Goal: Task Accomplishment & Management: Manage account settings

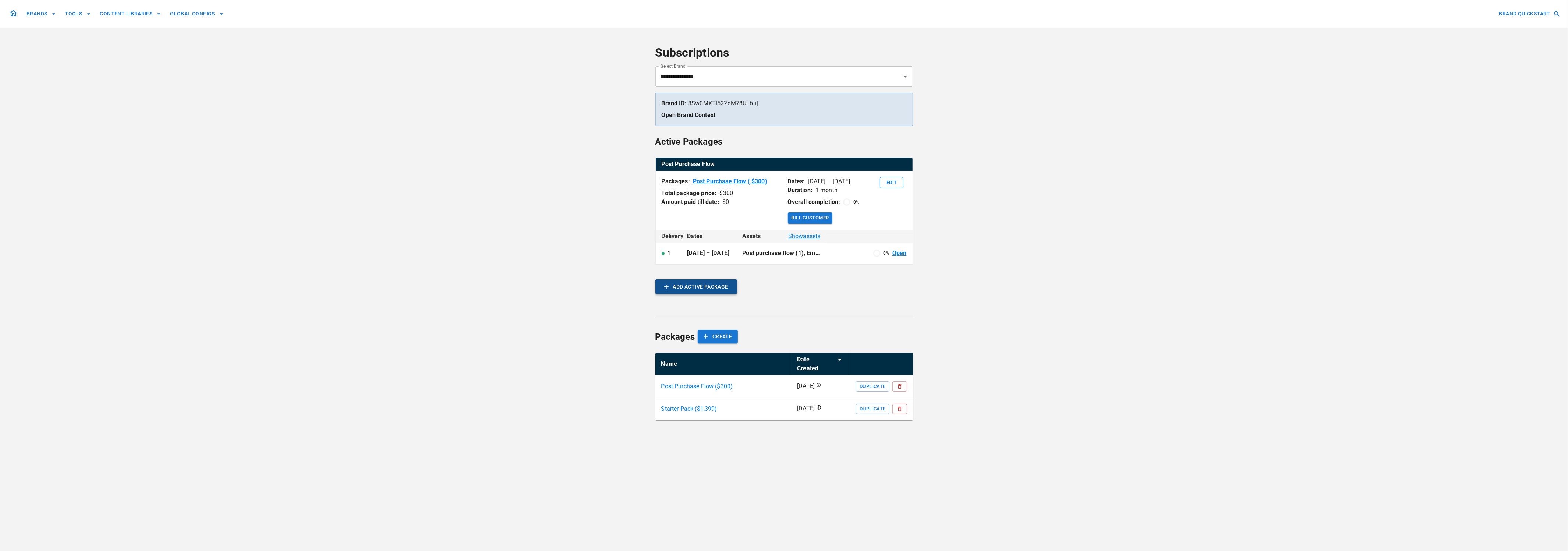
click at [703, 287] on button "ADD ACTIVE PACKAGE" at bounding box center [696, 287] width 82 height 15
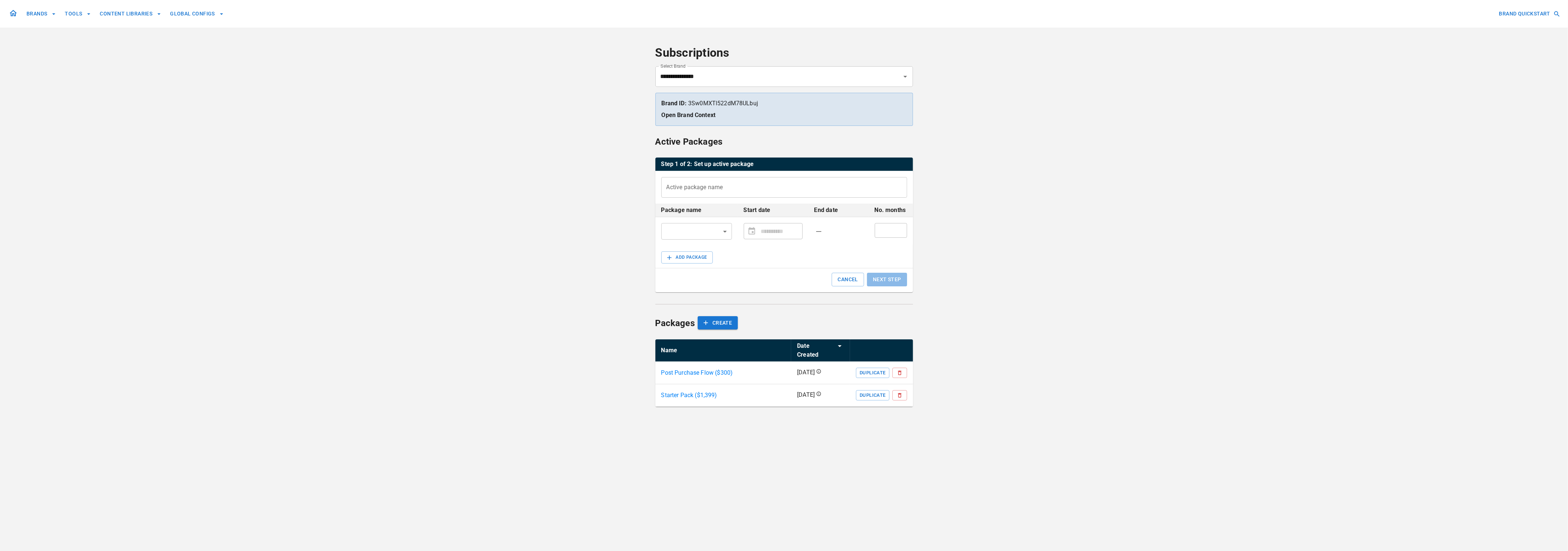
click at [466, 273] on div "**********" at bounding box center [784, 275] width 1568 height 551
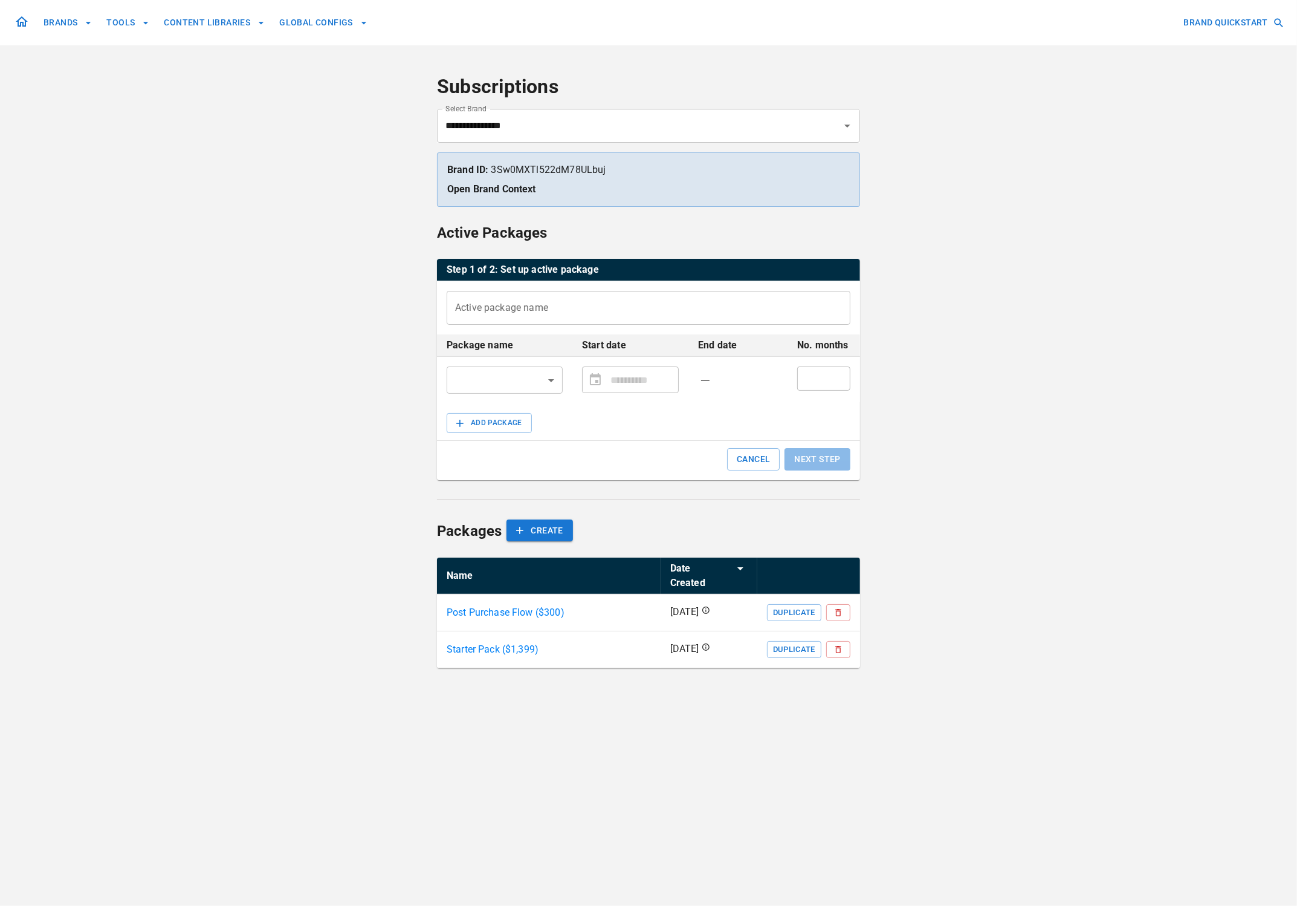
click at [681, 312] on input "Active package name" at bounding box center [649, 308] width 404 height 34
click at [553, 381] on body "**********" at bounding box center [648, 453] width 1297 height 906
click at [990, 332] on div at bounding box center [648, 453] width 1297 height 906
click at [519, 310] on input "Active package name" at bounding box center [649, 308] width 404 height 34
click at [539, 532] on button "CREATE" at bounding box center [540, 530] width 66 height 22
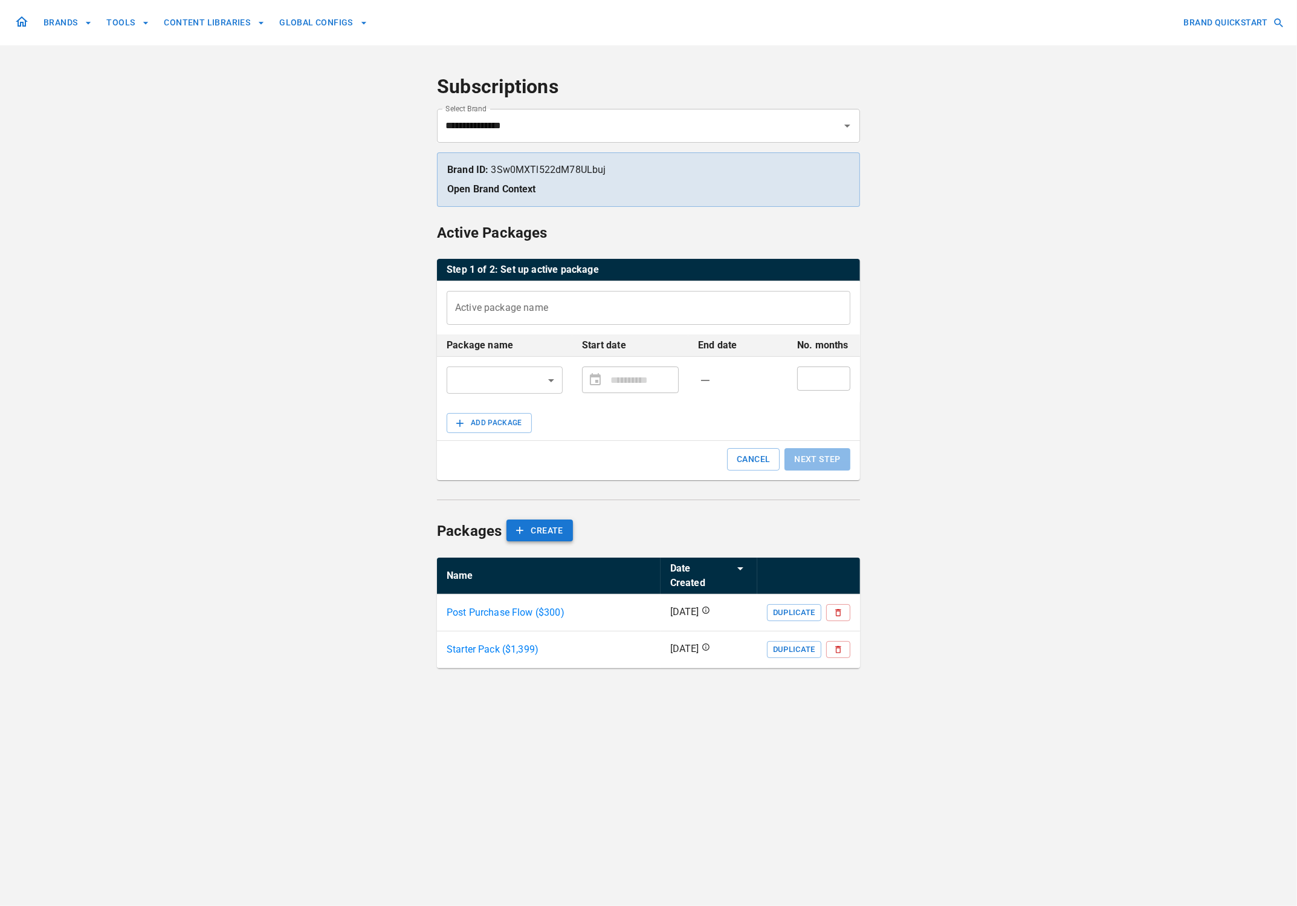
click at [547, 533] on button "CREATE" at bounding box center [540, 530] width 66 height 22
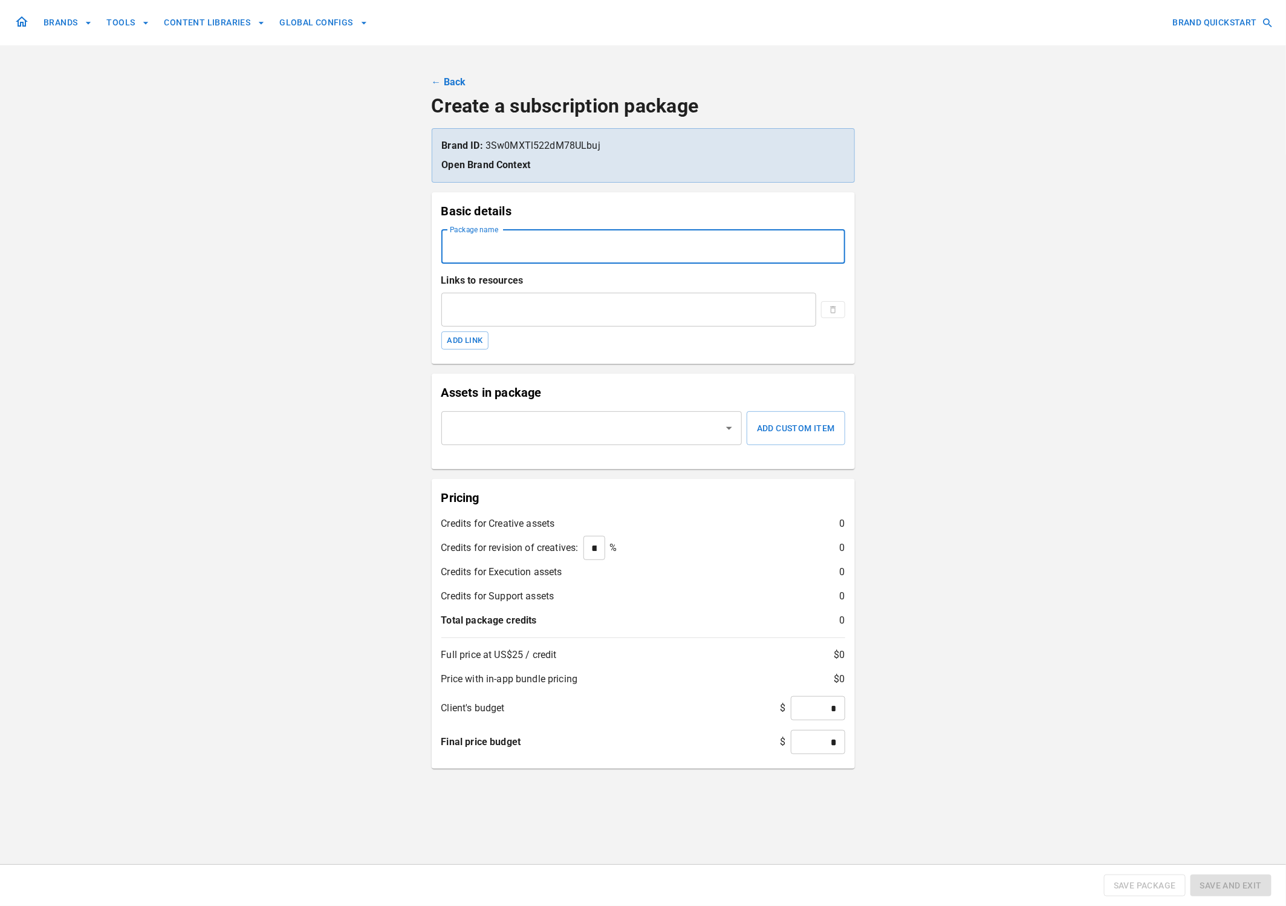
click at [533, 248] on input "Package name" at bounding box center [643, 247] width 404 height 34
type input "*********"
click at [611, 438] on input "text" at bounding box center [583, 428] width 272 height 23
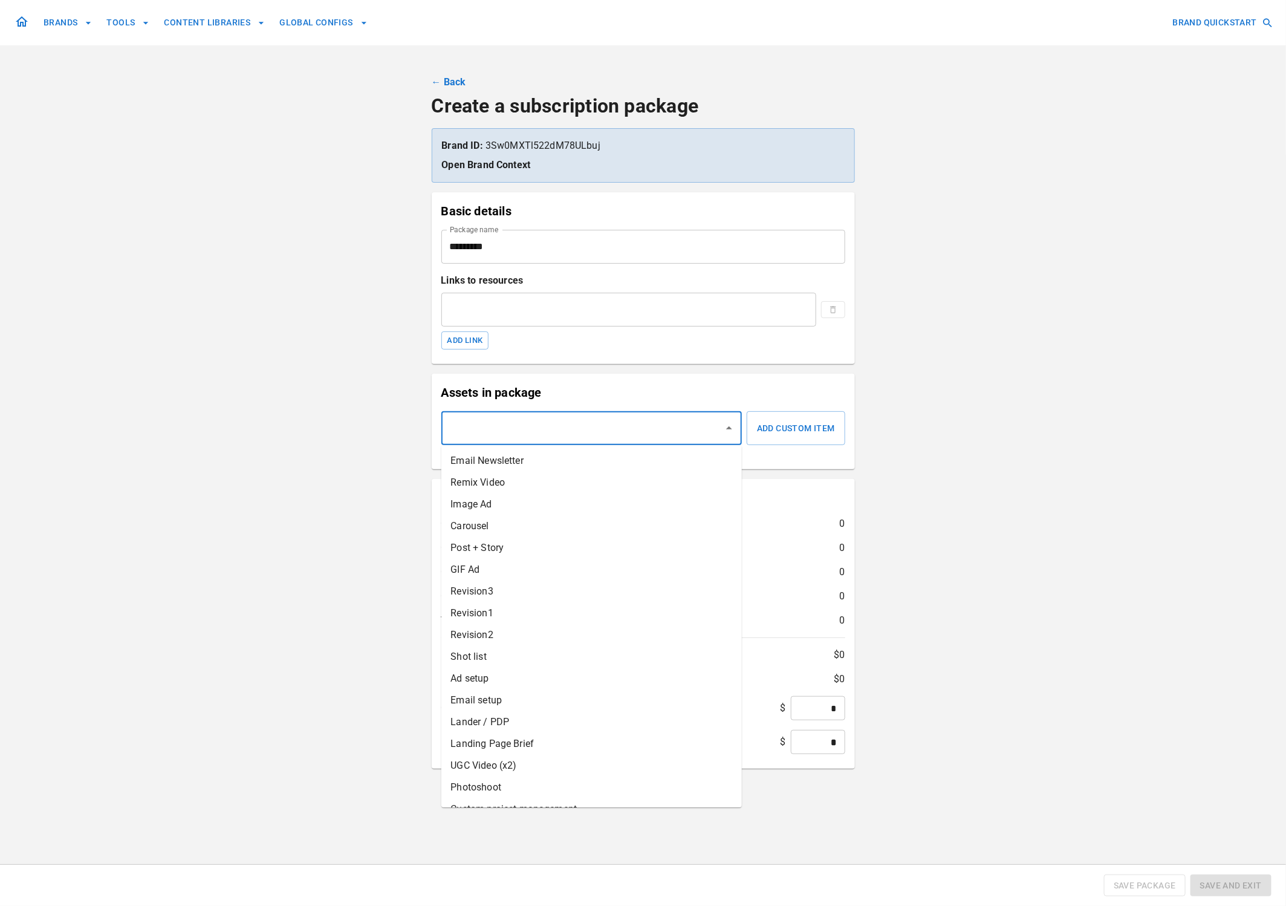
click at [491, 484] on li "Remix Video" at bounding box center [591, 483] width 300 height 22
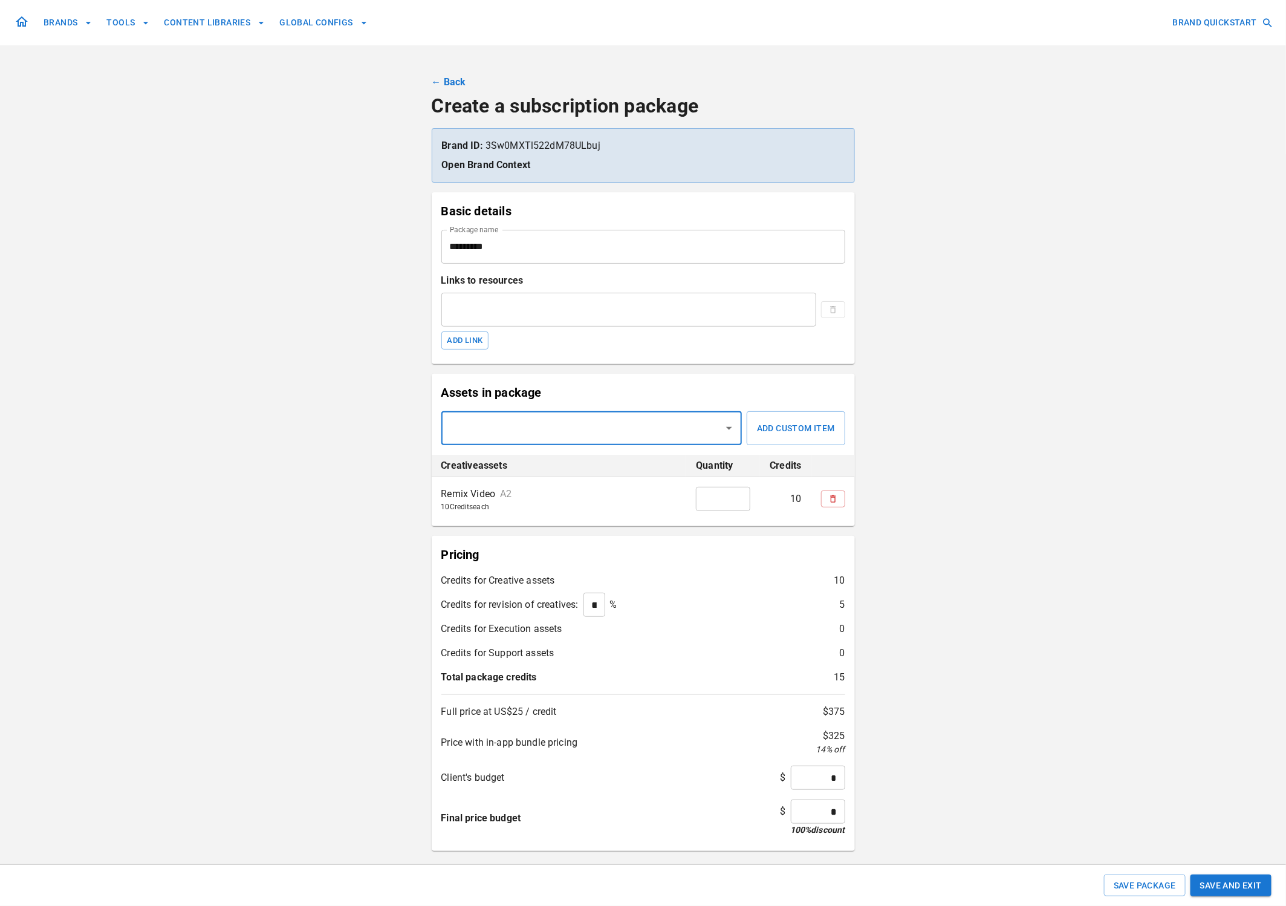
click at [504, 430] on input "text" at bounding box center [583, 428] width 272 height 23
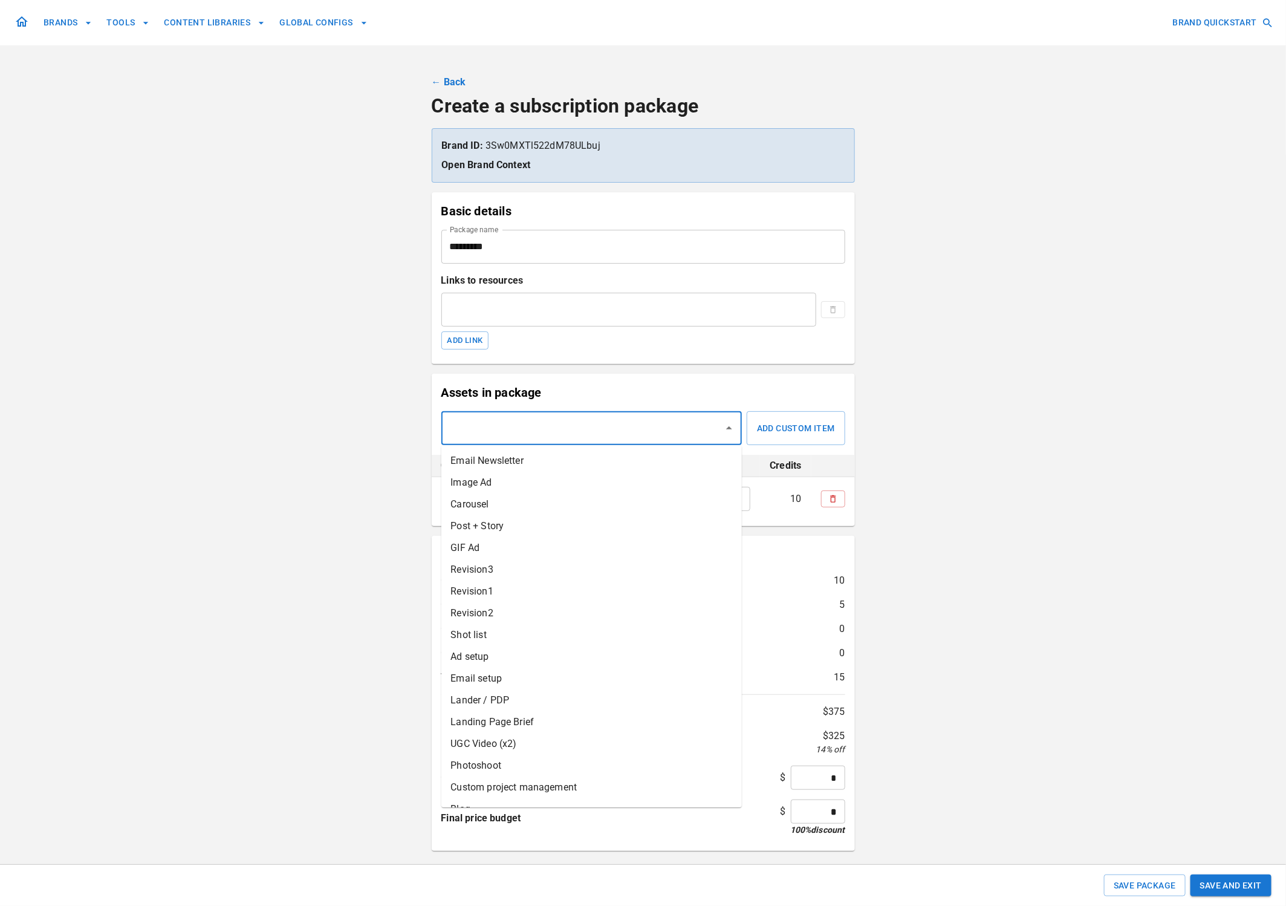
click at [487, 482] on li "Image Ad" at bounding box center [591, 483] width 300 height 22
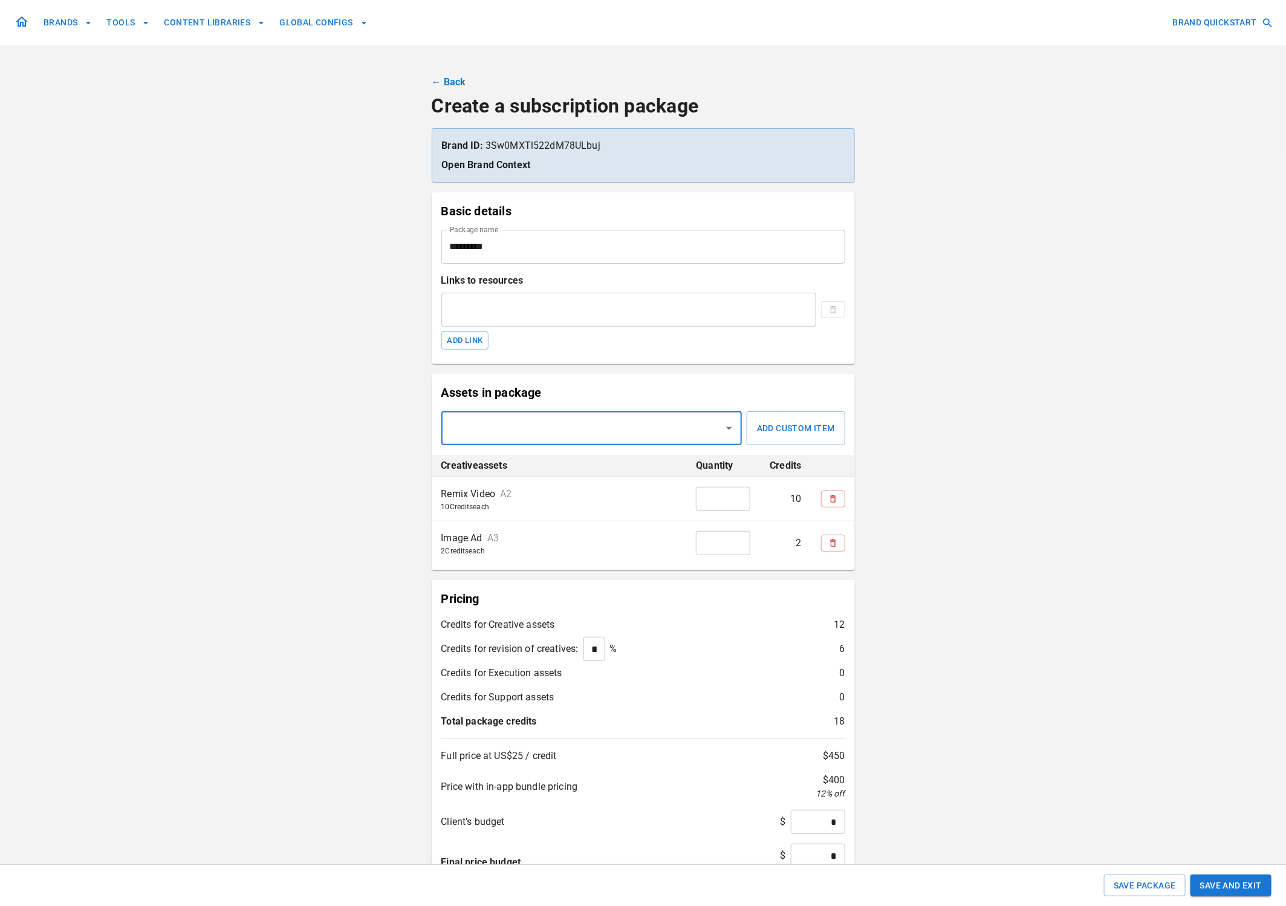
click at [490, 427] on input "text" at bounding box center [583, 428] width 272 height 23
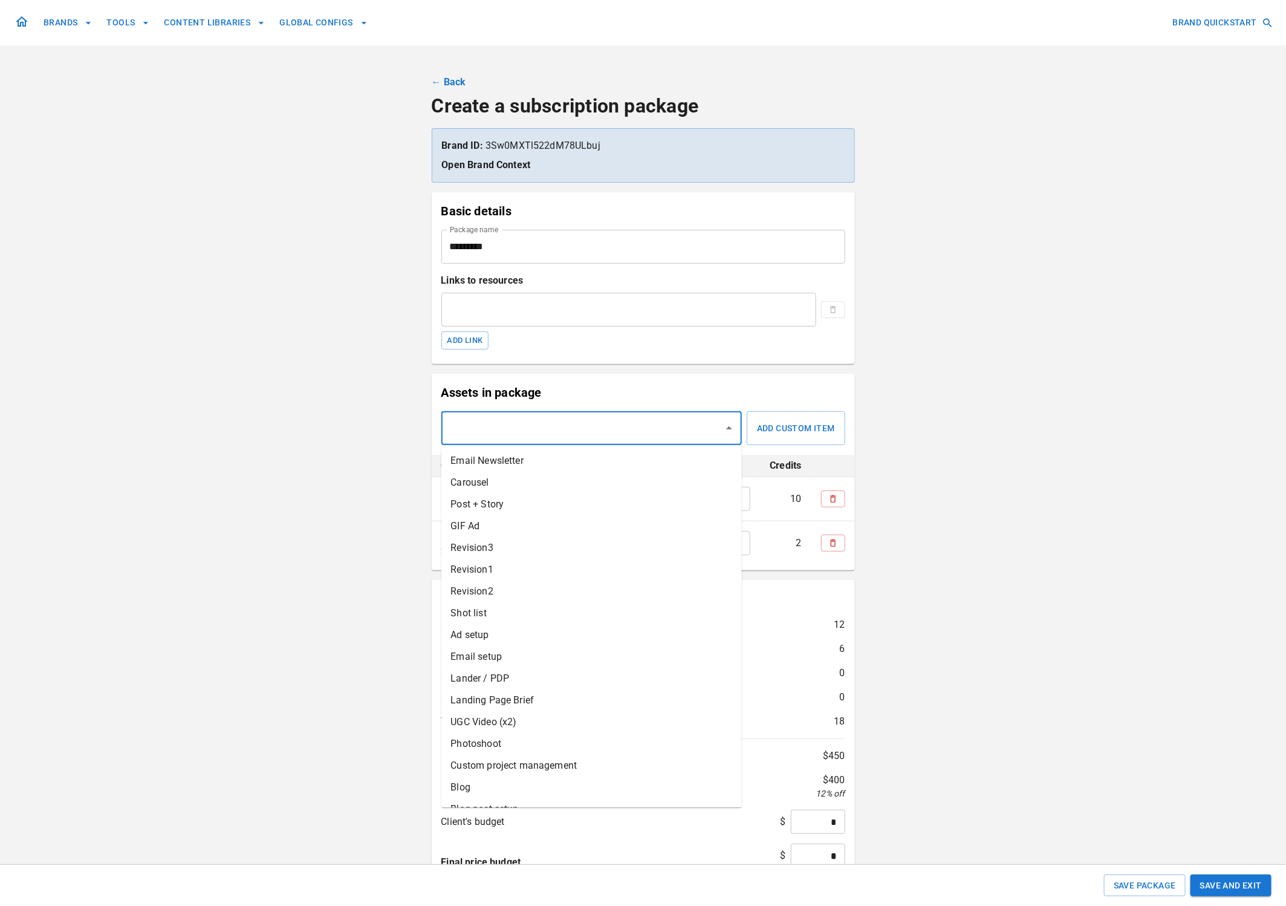
click at [479, 483] on li "Carousel" at bounding box center [591, 483] width 300 height 22
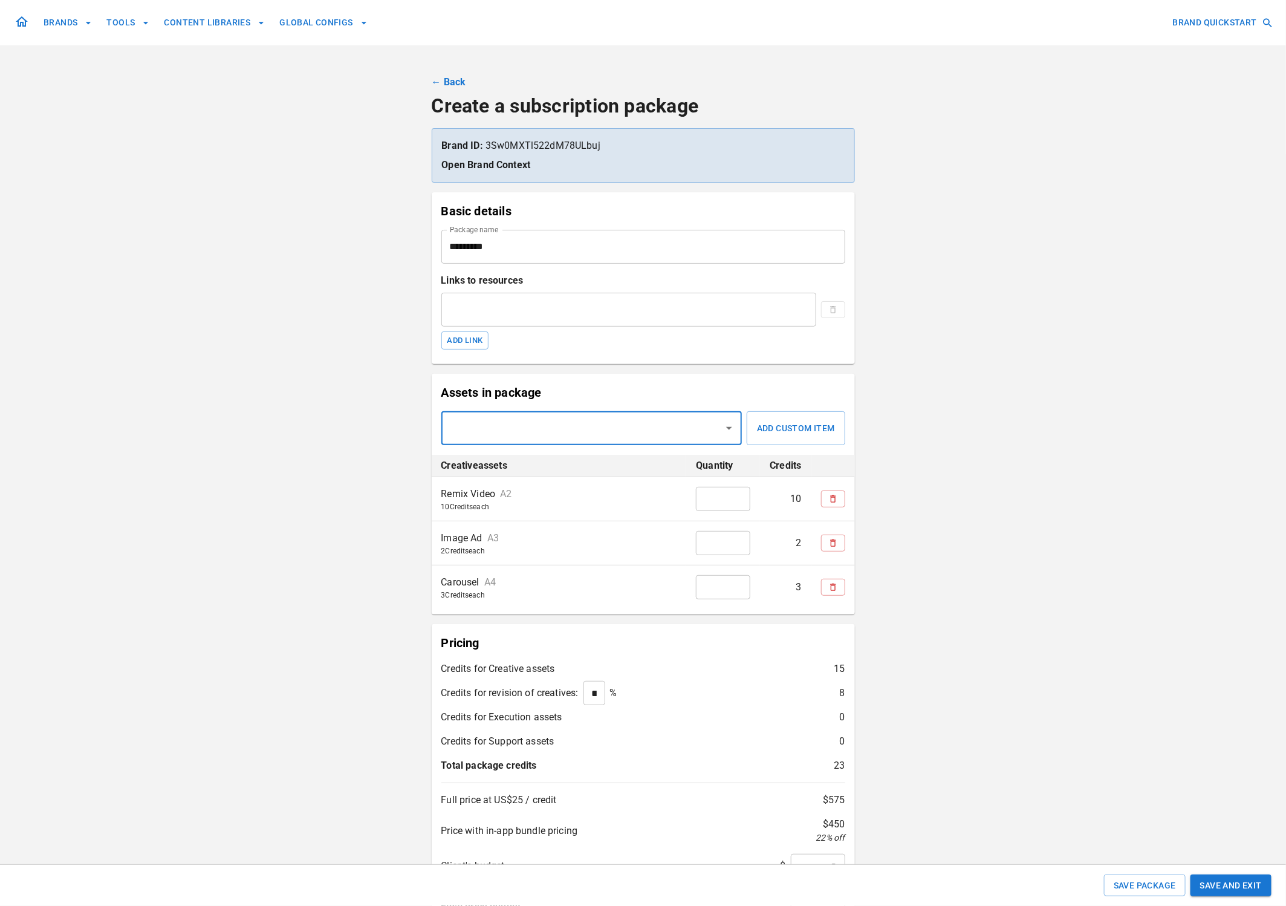
click at [470, 429] on input "text" at bounding box center [583, 428] width 272 height 23
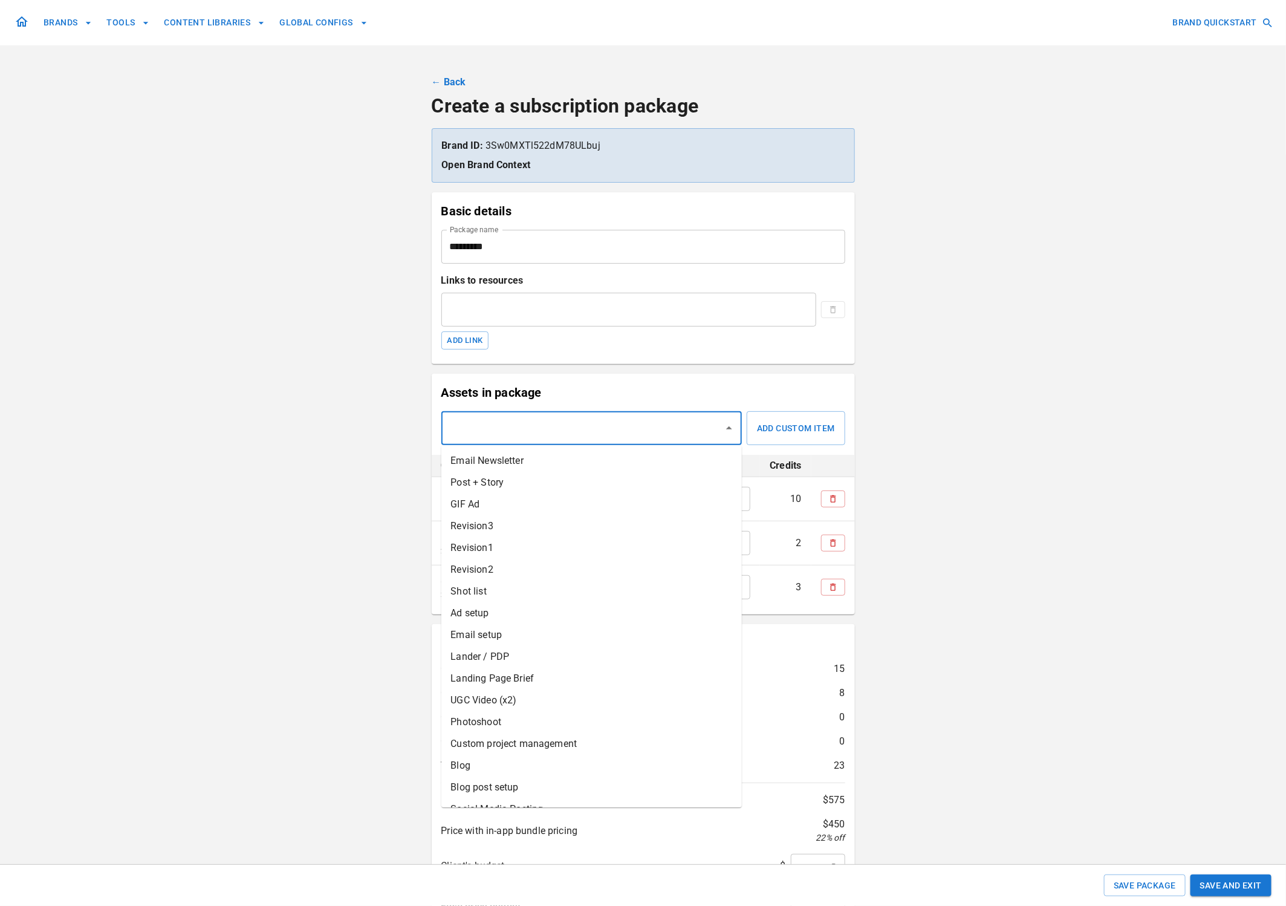
click at [495, 699] on li "UGC Video (x2)" at bounding box center [591, 701] width 300 height 22
drag, startPoint x: 478, startPoint y: 432, endPoint x: 476, endPoint y: 445, distance: 13.4
click at [478, 432] on input "text" at bounding box center [583, 428] width 272 height 23
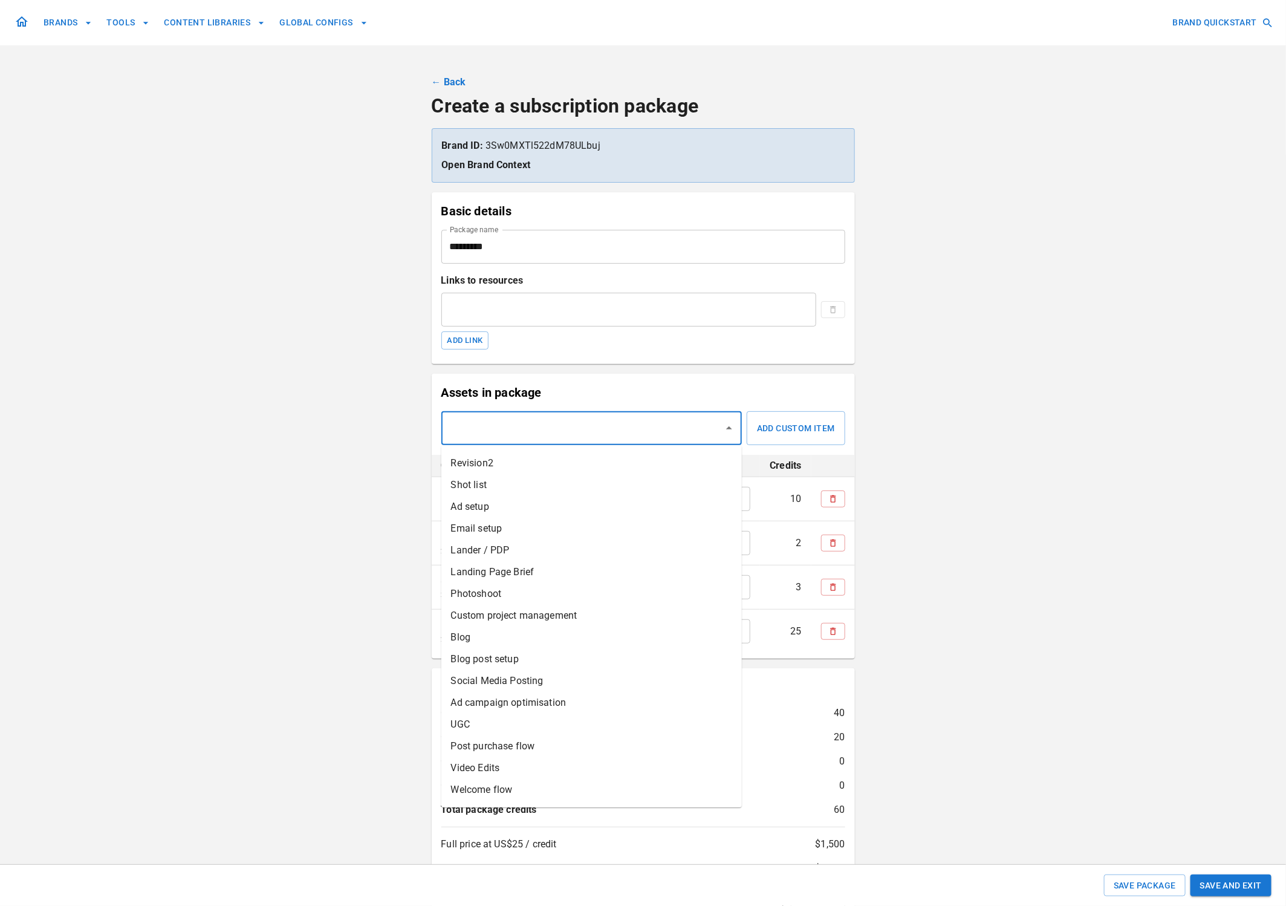
scroll to position [125, 0]
click at [957, 586] on div "BRANDS TOOLS CONTENT LIBRARIES GLOBAL CONFIGS BRAND QUICKSTART ← Back Create a …" at bounding box center [643, 521] width 1286 height 1043
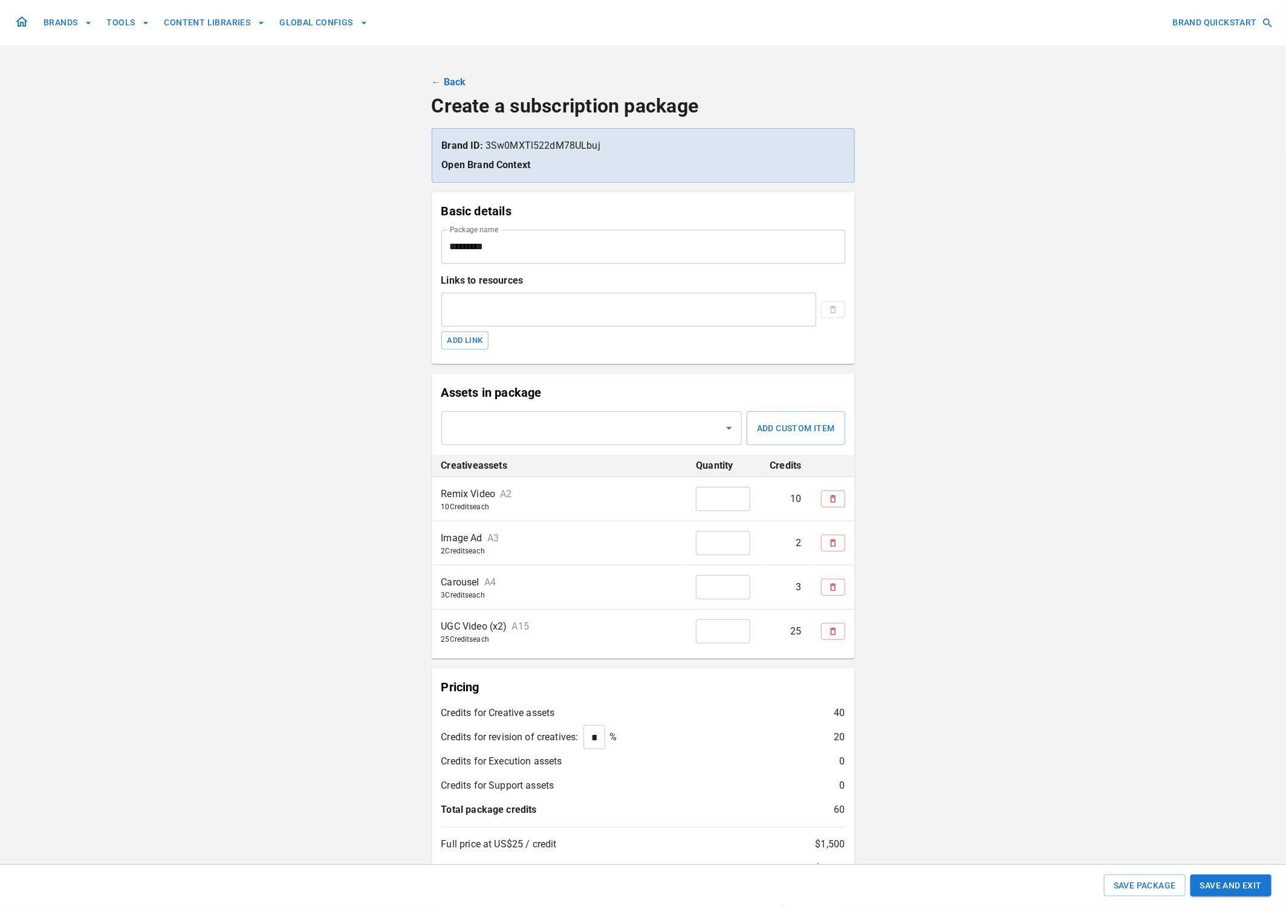
type input "*"
click at [739, 498] on input "*" at bounding box center [723, 499] width 54 height 24
type input "*"
click at [739, 540] on input "*" at bounding box center [723, 543] width 54 height 24
type input "*"
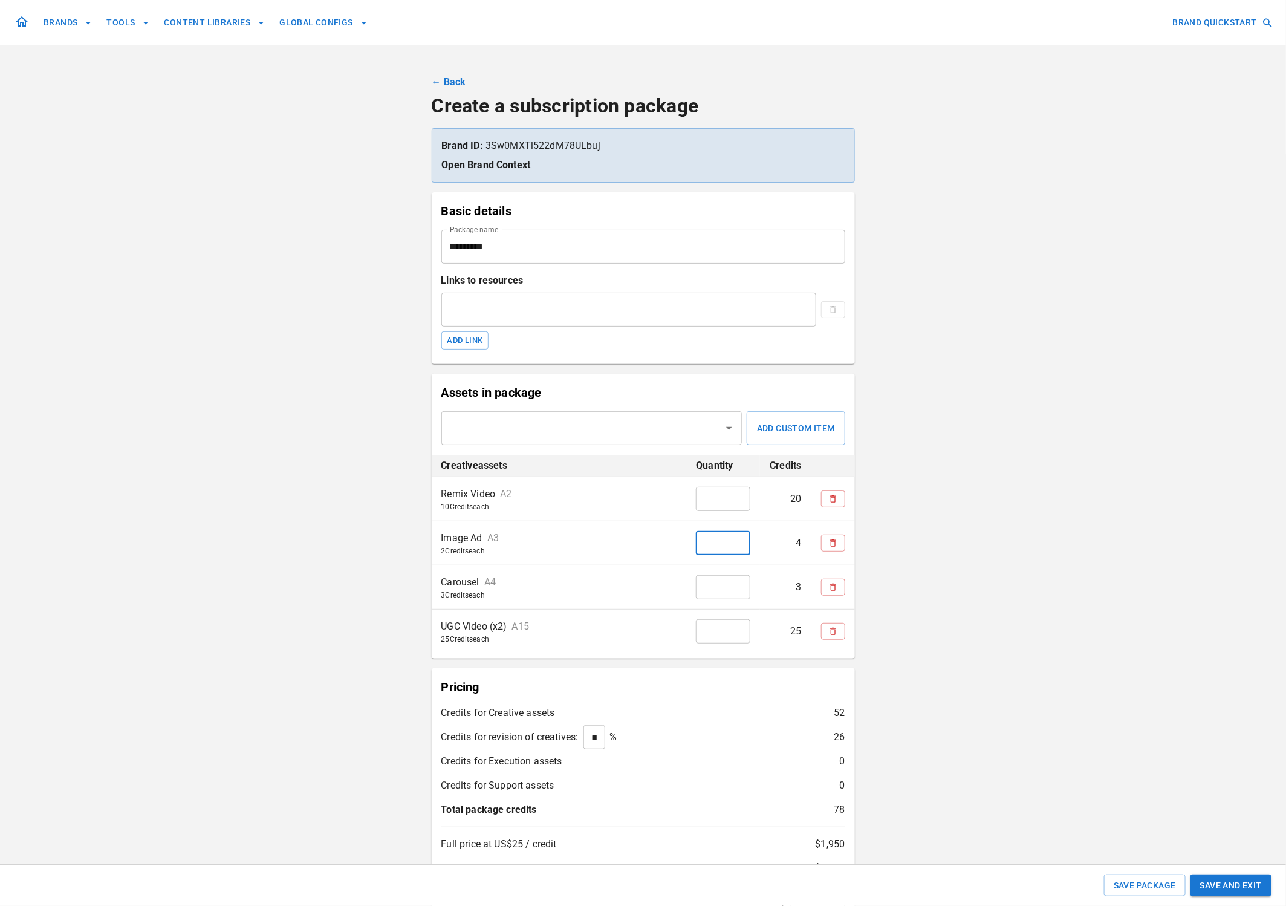
click at [738, 585] on input "*" at bounding box center [723, 587] width 54 height 24
type input "*"
click at [738, 630] on input "*" at bounding box center [723, 631] width 54 height 24
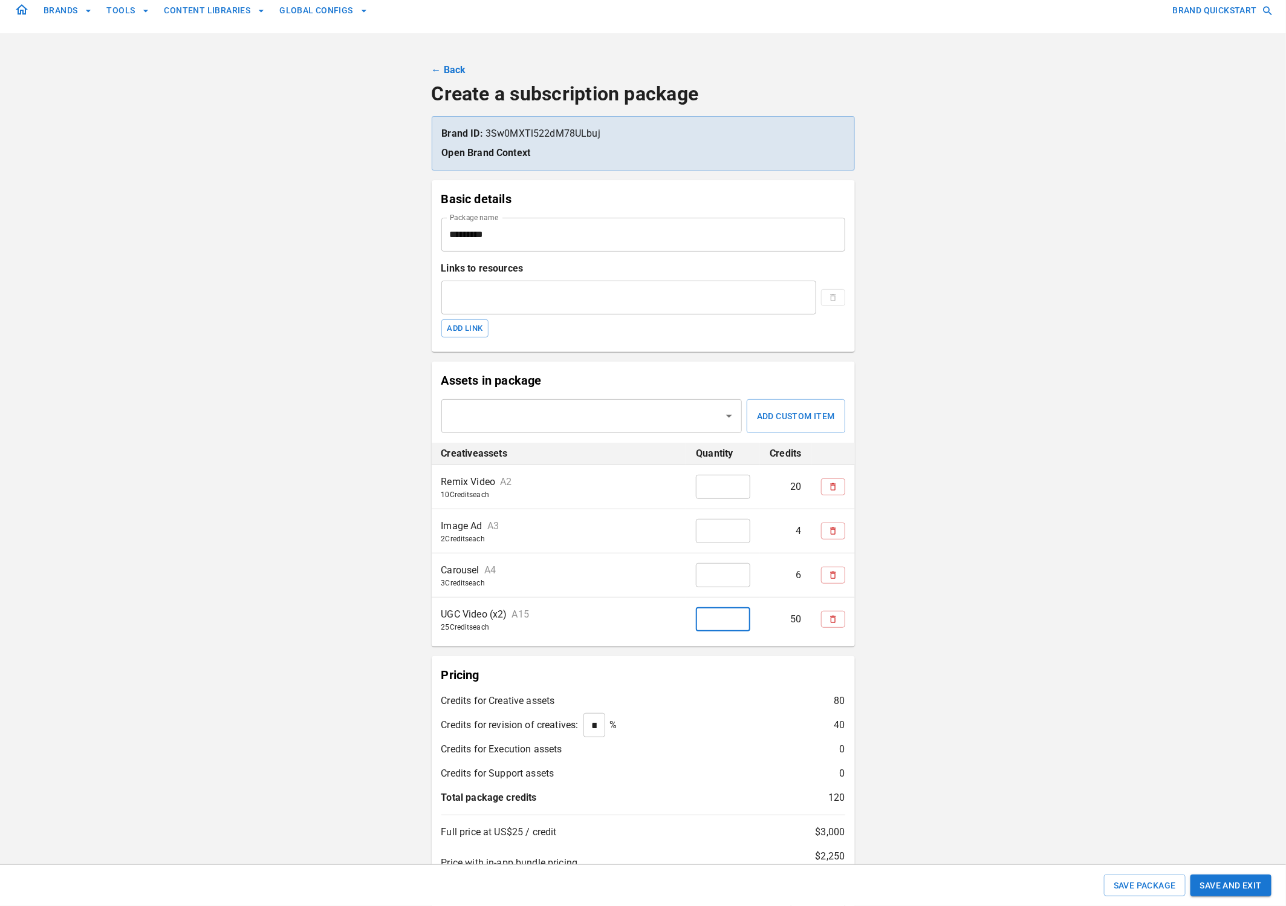
scroll to position [7, 0]
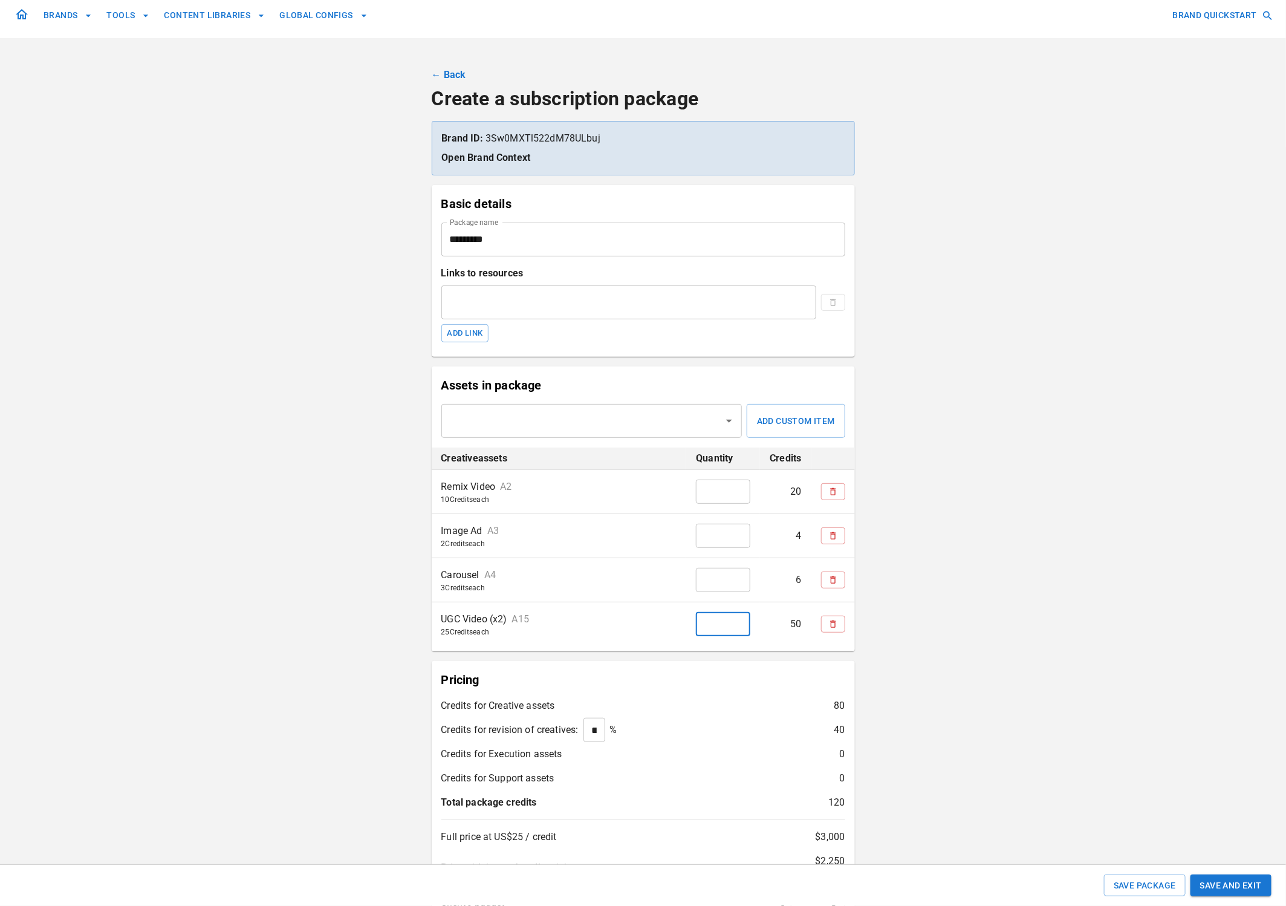
click at [523, 237] on input "*********" at bounding box center [643, 239] width 404 height 34
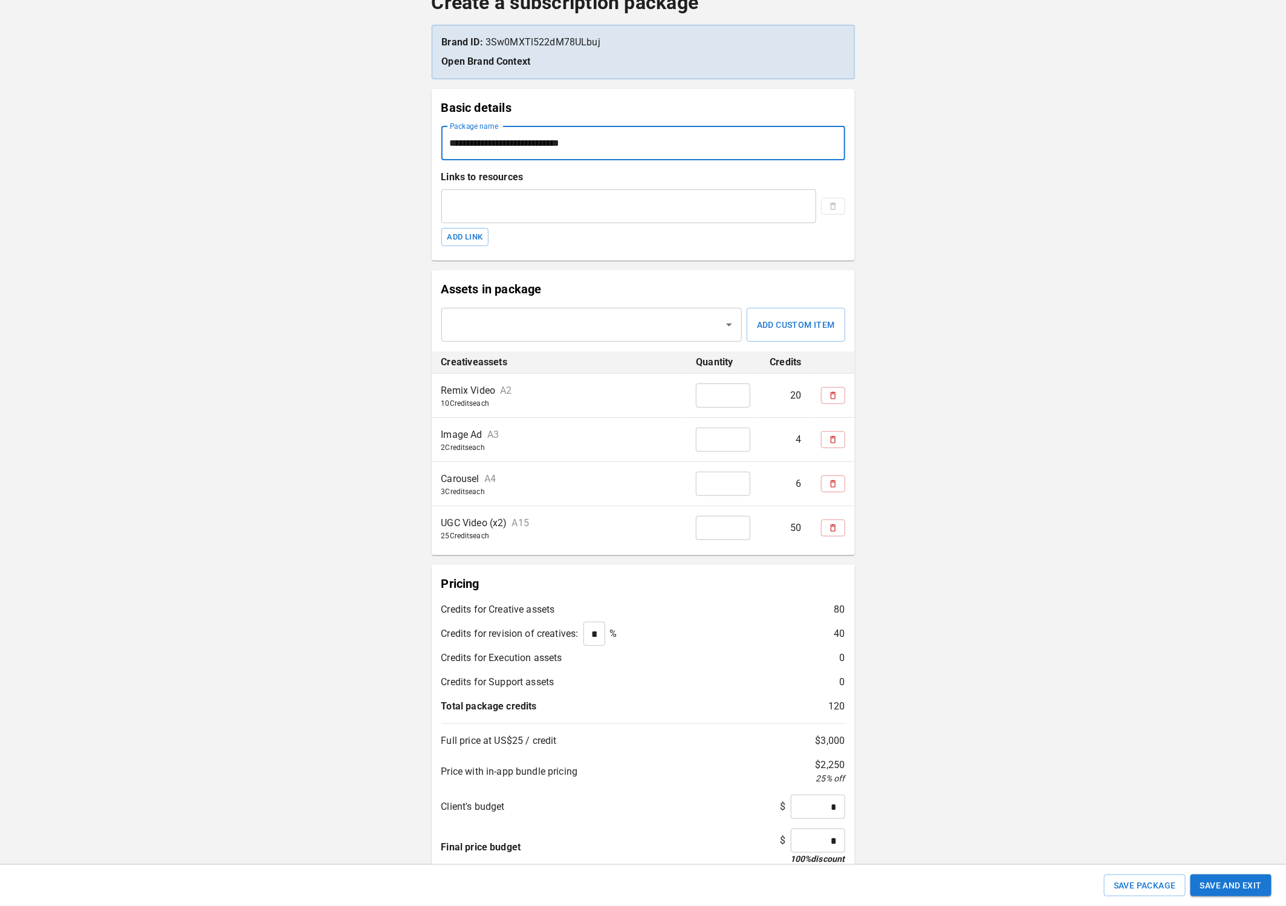
scroll to position [138, 0]
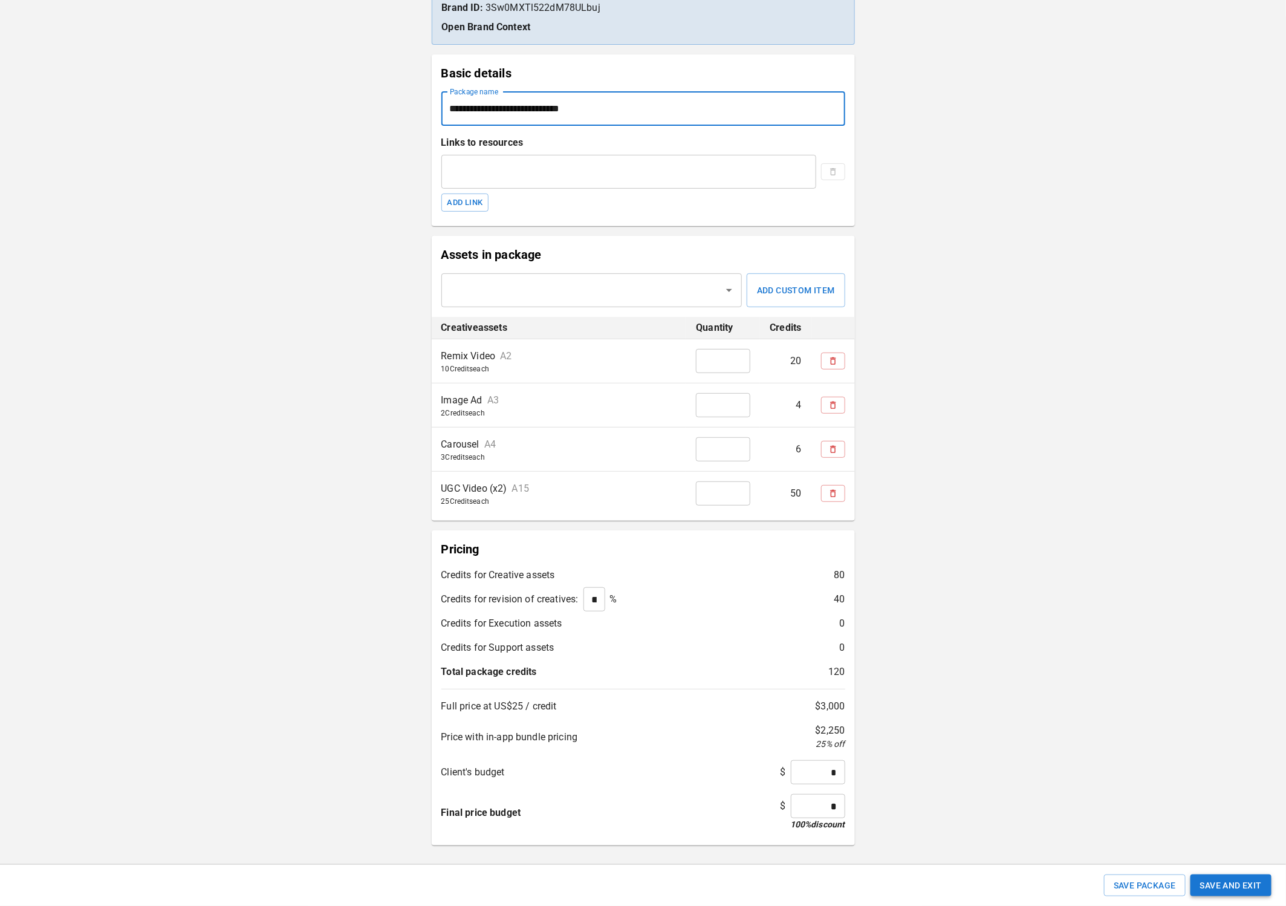
type input "**********"
click at [1222, 884] on button "Save and Exit" at bounding box center [1230, 885] width 81 height 22
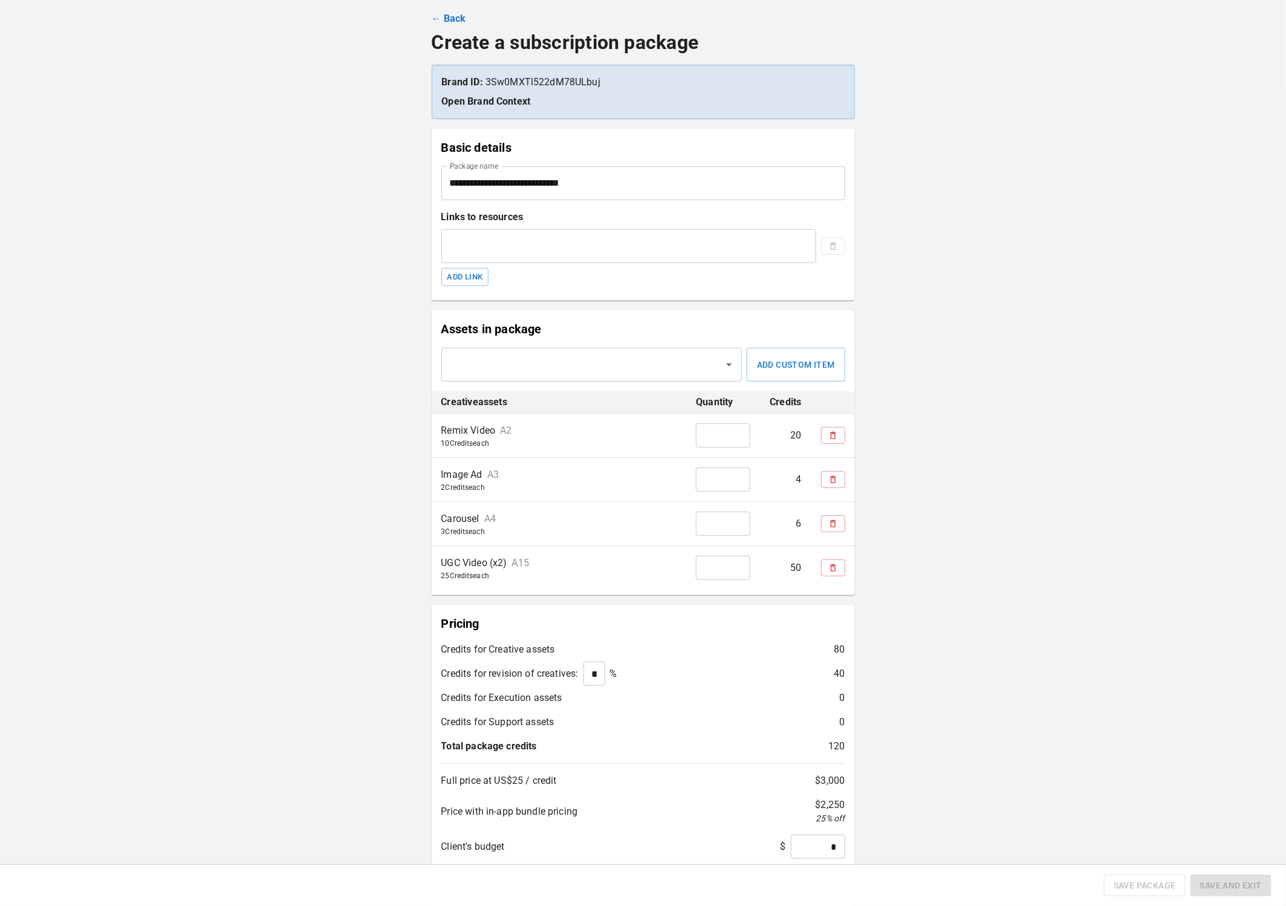
scroll to position [0, 0]
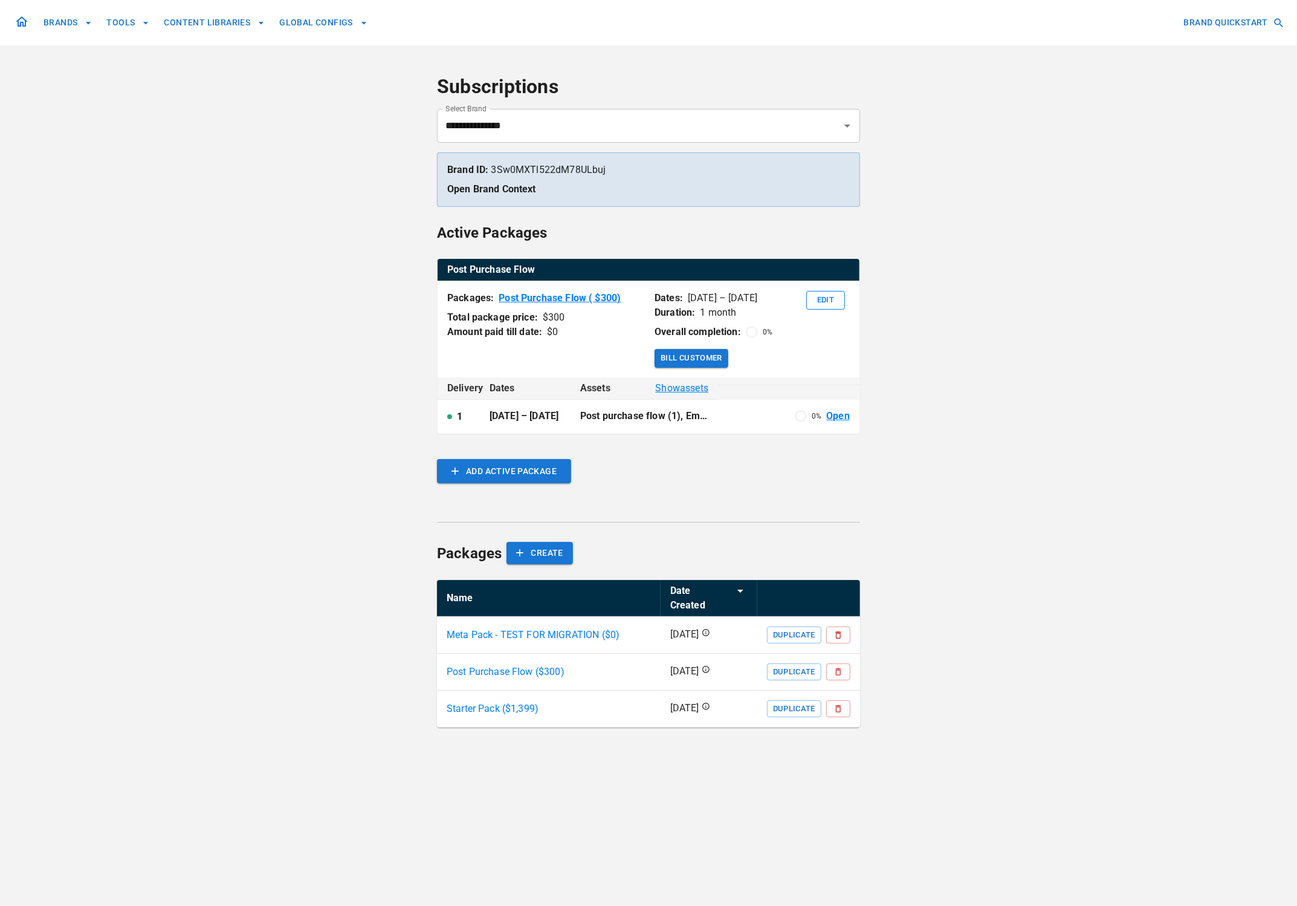
click at [598, 628] on p "Meta Pack - TEST FOR MIGRATION ($ 0 )" at bounding box center [533, 635] width 173 height 15
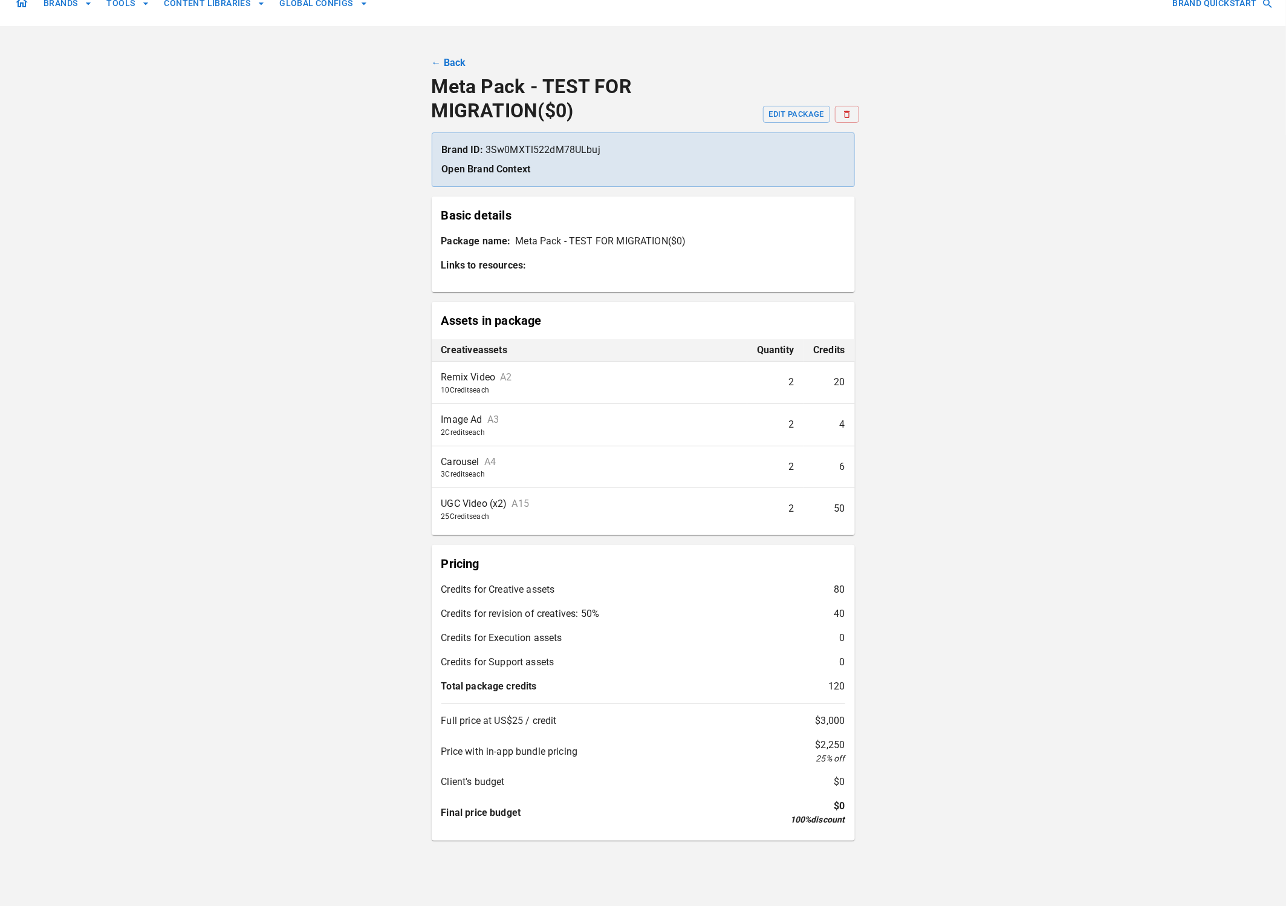
scroll to position [20, 0]
click at [789, 109] on button "EDIT PACKAGE" at bounding box center [796, 113] width 67 height 17
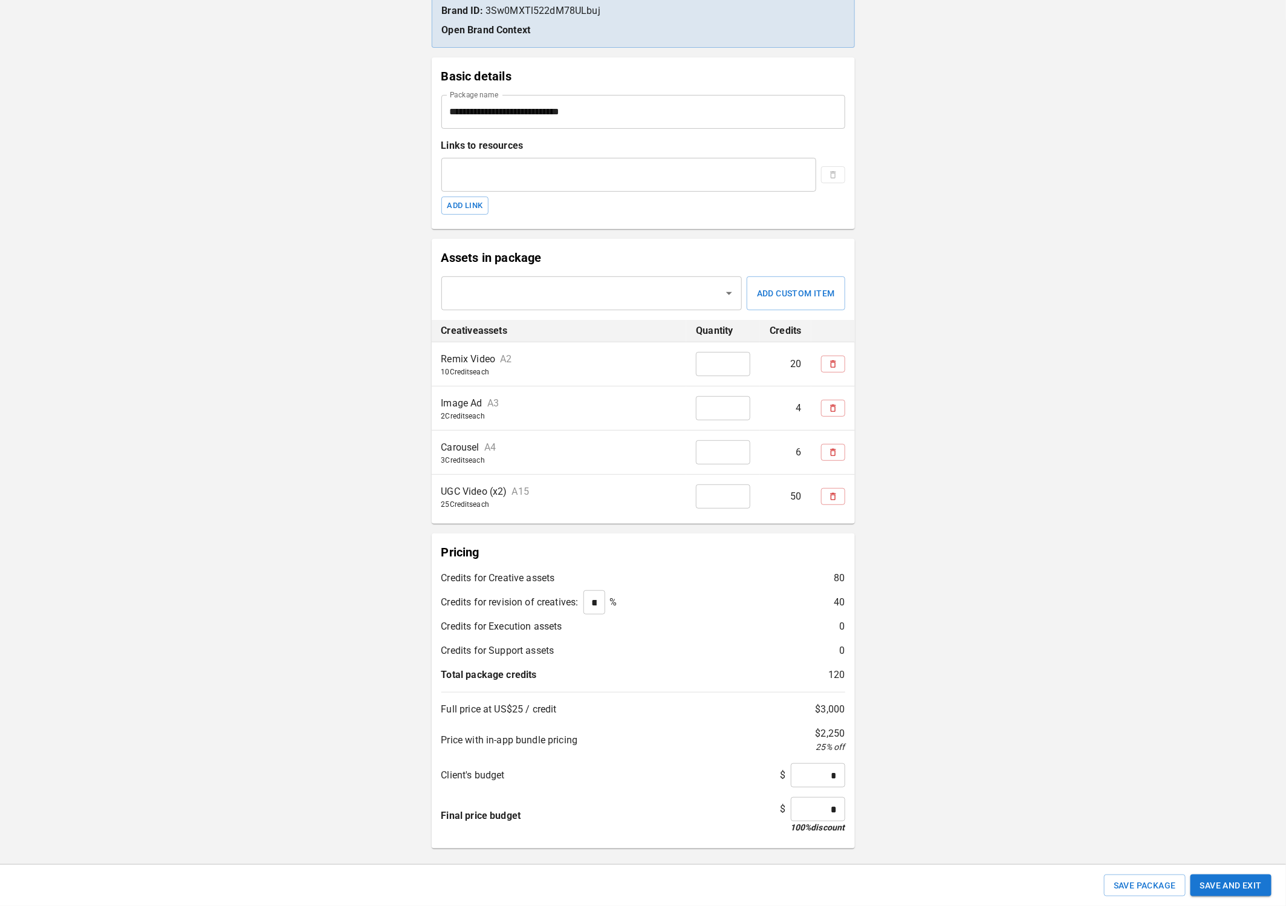
scroll to position [138, 0]
click at [1153, 887] on button "Save Package" at bounding box center [1145, 885] width 82 height 22
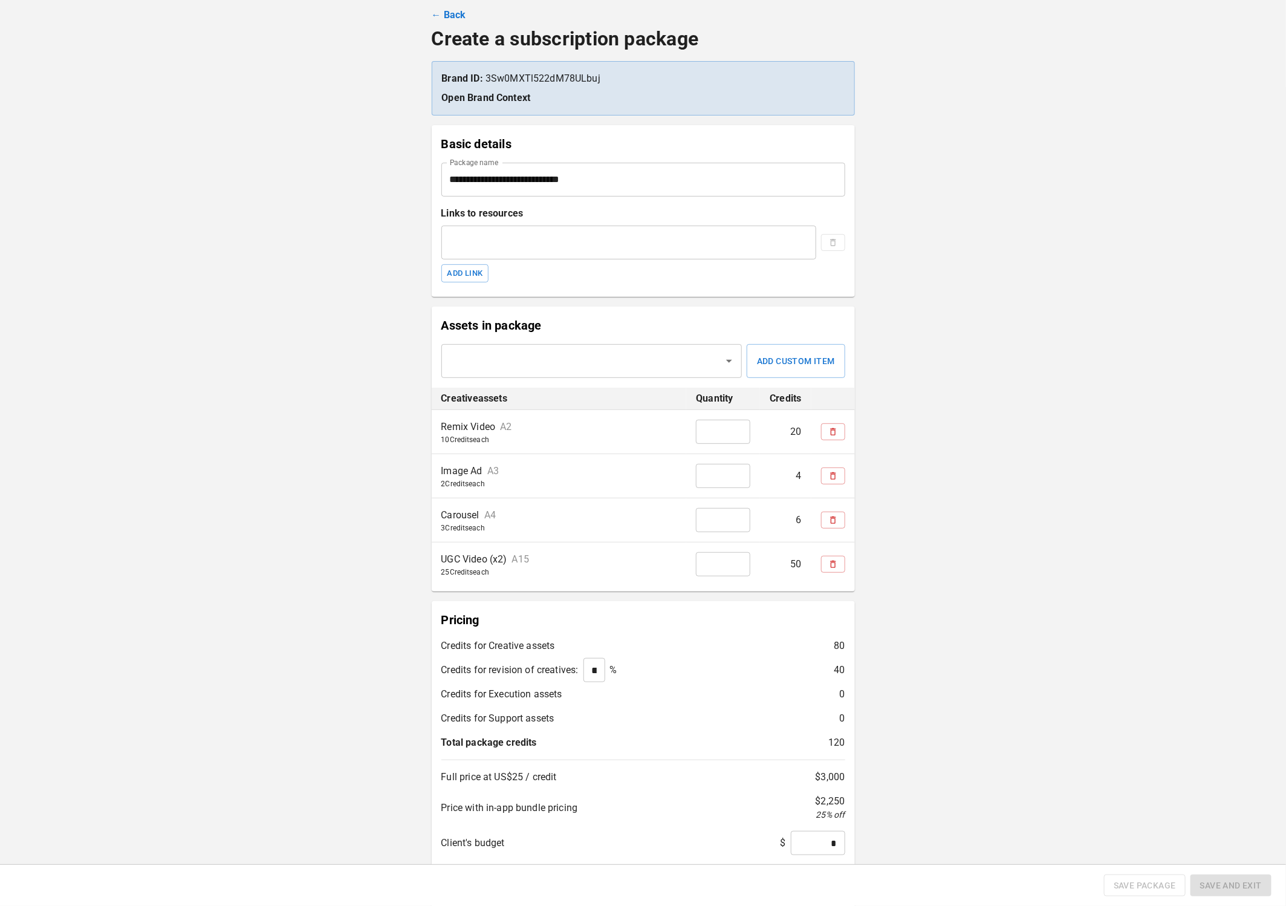
scroll to position [0, 0]
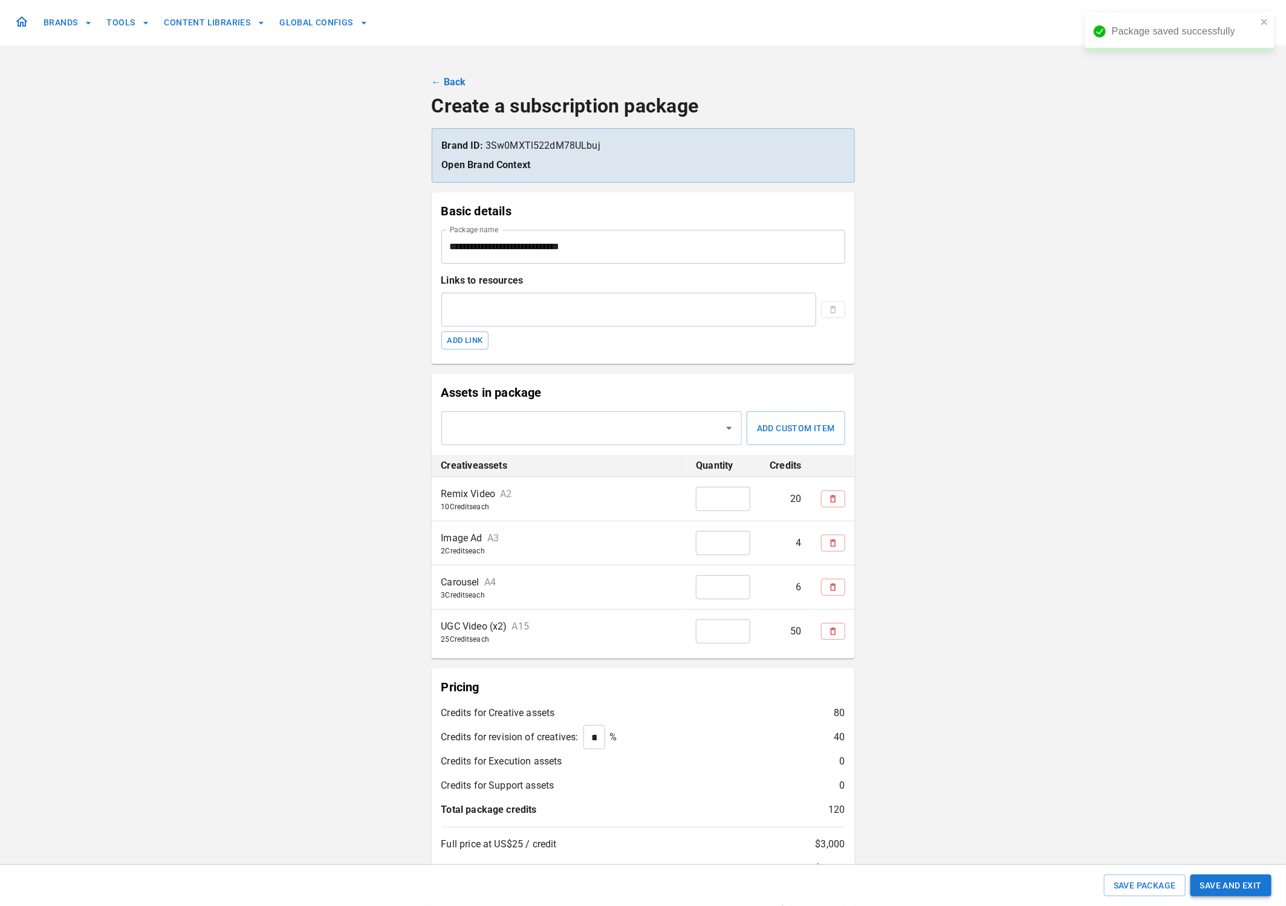
click at [1226, 884] on button "Save and Exit" at bounding box center [1230, 885] width 81 height 22
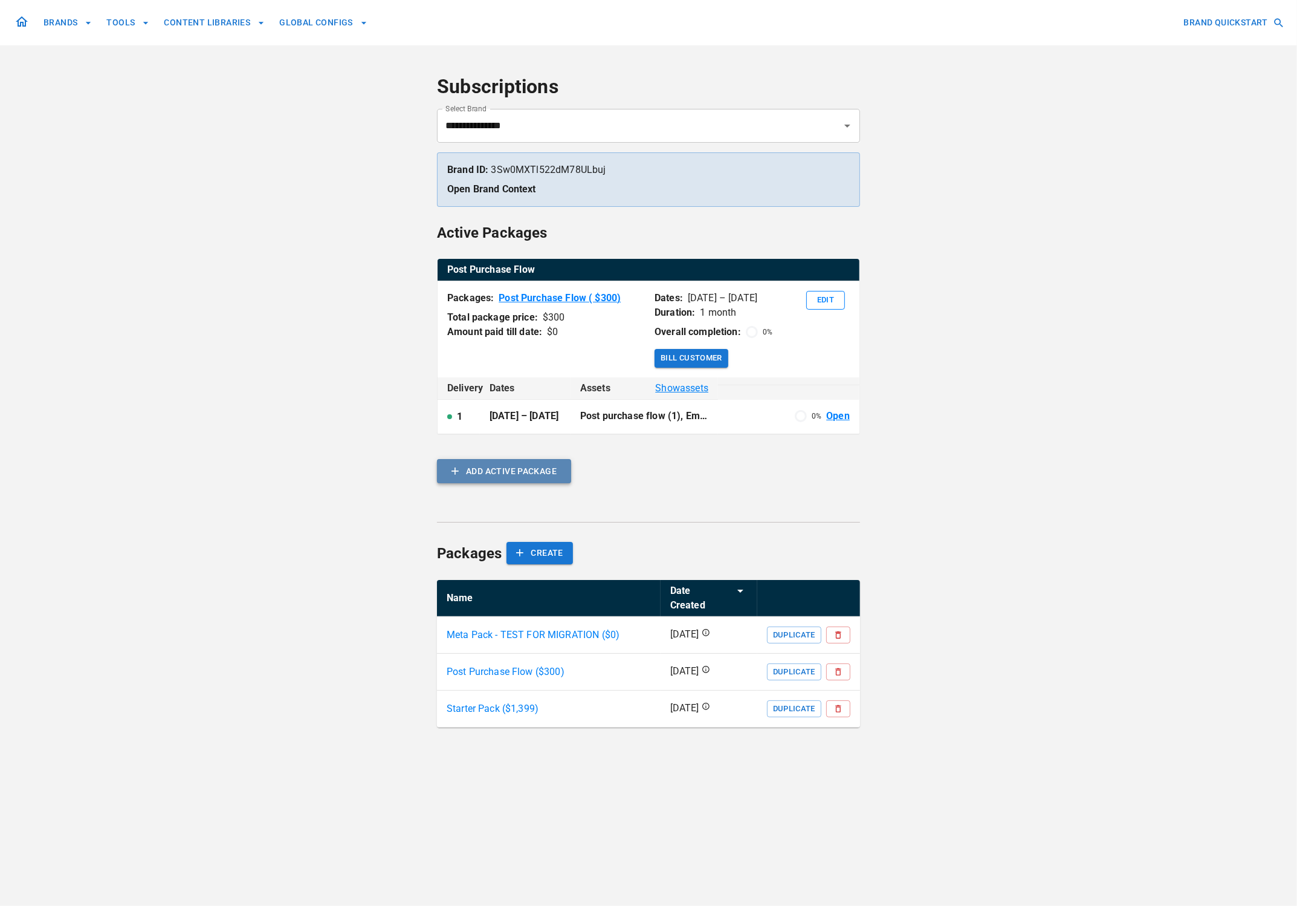
click at [517, 472] on button "ADD ACTIVE PACKAGE" at bounding box center [504, 471] width 134 height 24
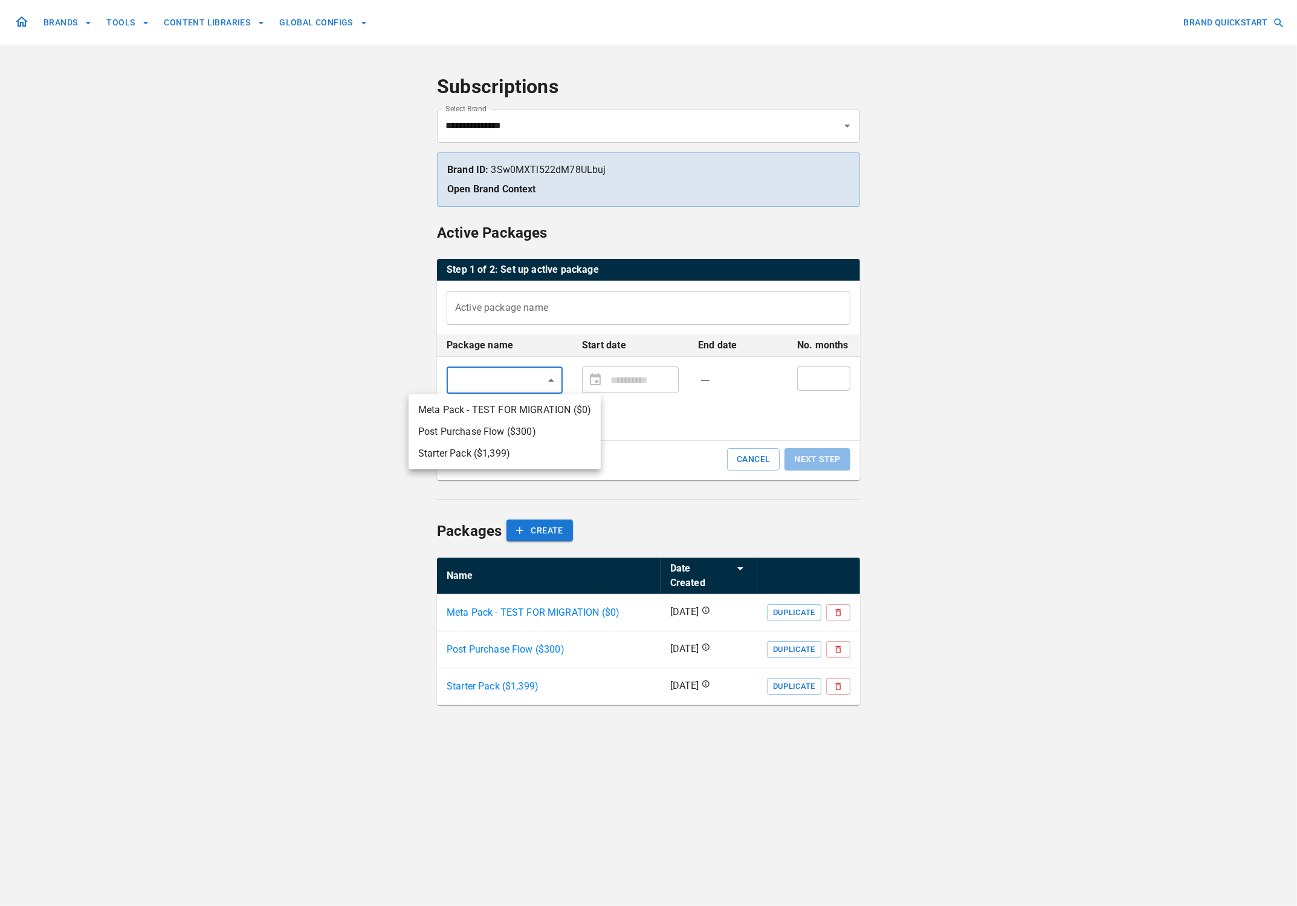
click at [556, 377] on body "**********" at bounding box center [648, 453] width 1297 height 906
click at [550, 410] on li "Meta Pack - TEST FOR MIGRATION ($ 0 )" at bounding box center [505, 410] width 192 height 22
type input "**********"
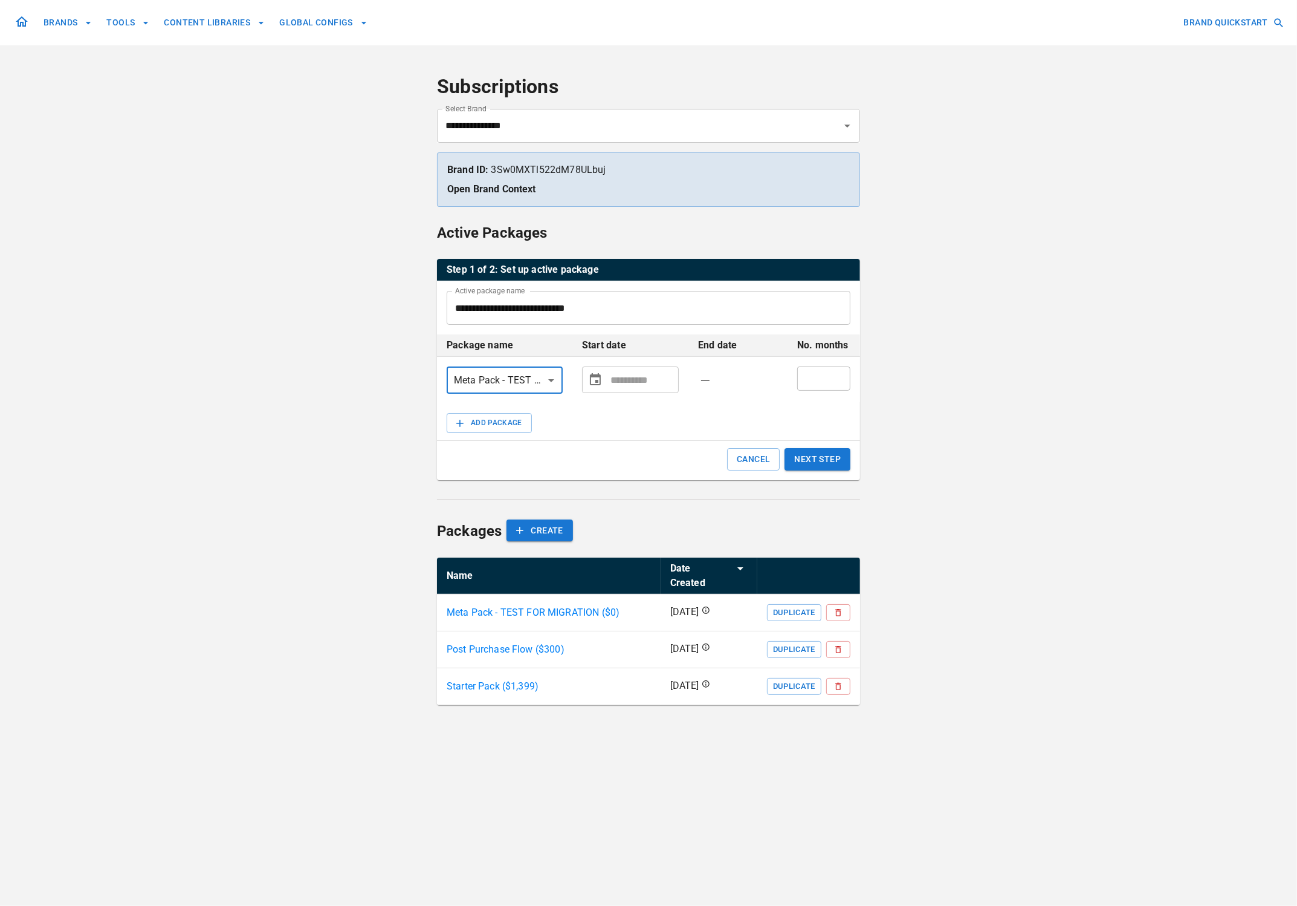
type input "**********"
click at [630, 380] on input "**********" at bounding box center [642, 380] width 63 height 24
click at [595, 382] on icon "Choose date" at bounding box center [595, 379] width 15 height 15
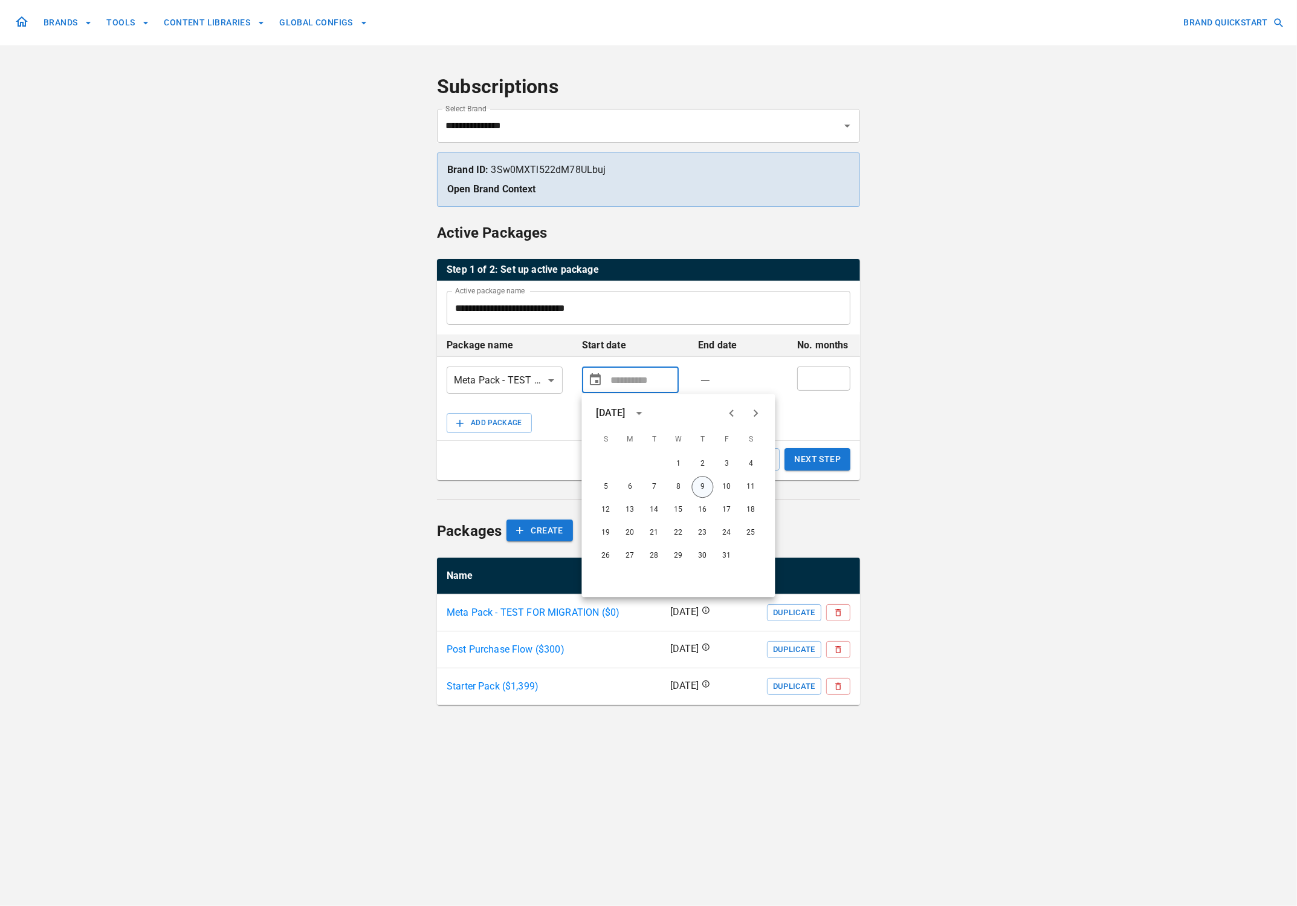
click at [702, 486] on button "9" at bounding box center [703, 487] width 22 height 22
type input "**********"
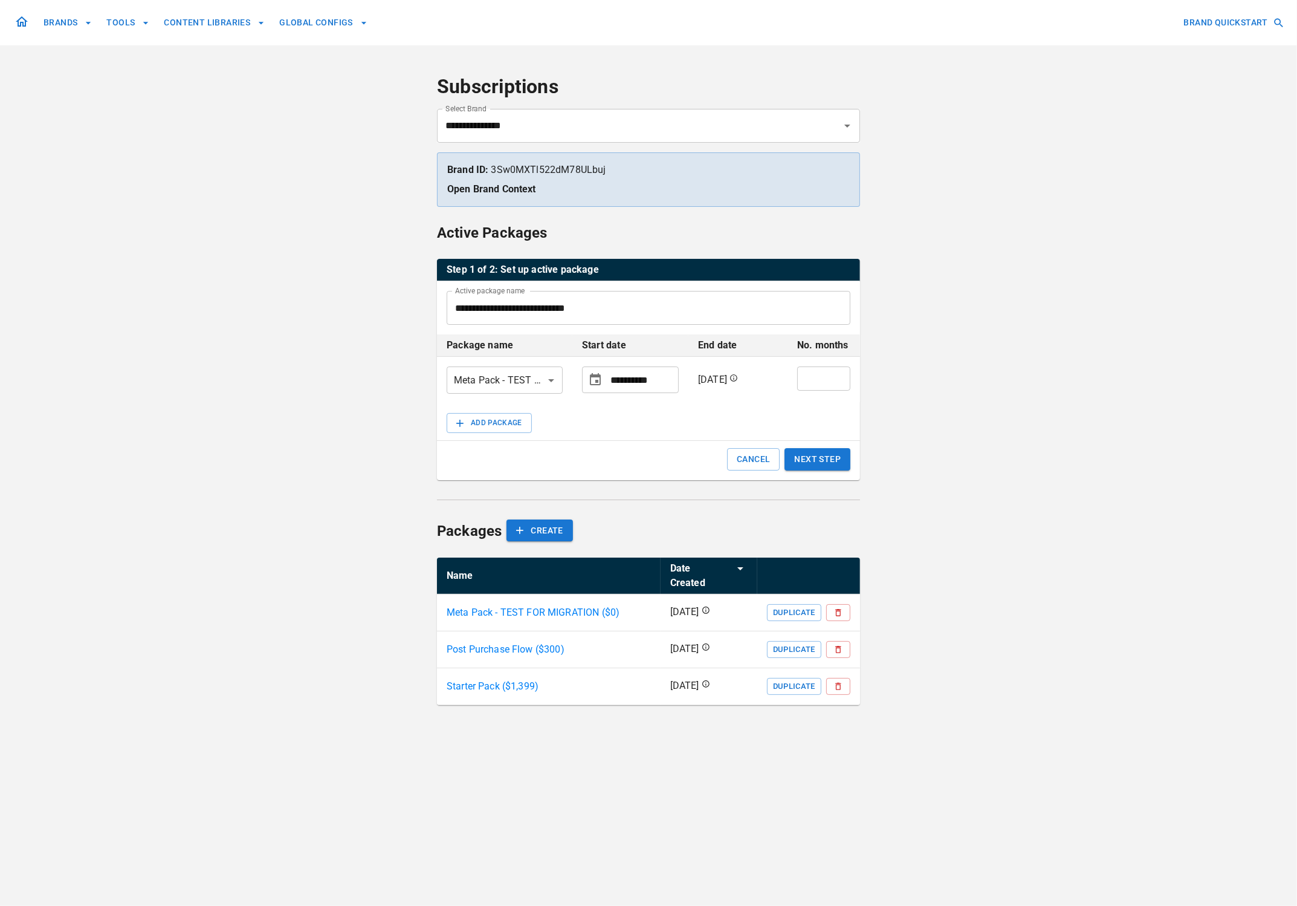
click at [836, 376] on input "*" at bounding box center [823, 378] width 53 height 24
type input "*"
click at [836, 376] on input "*" at bounding box center [823, 378] width 53 height 24
click at [820, 462] on button "NEXT STEP" at bounding box center [818, 459] width 66 height 22
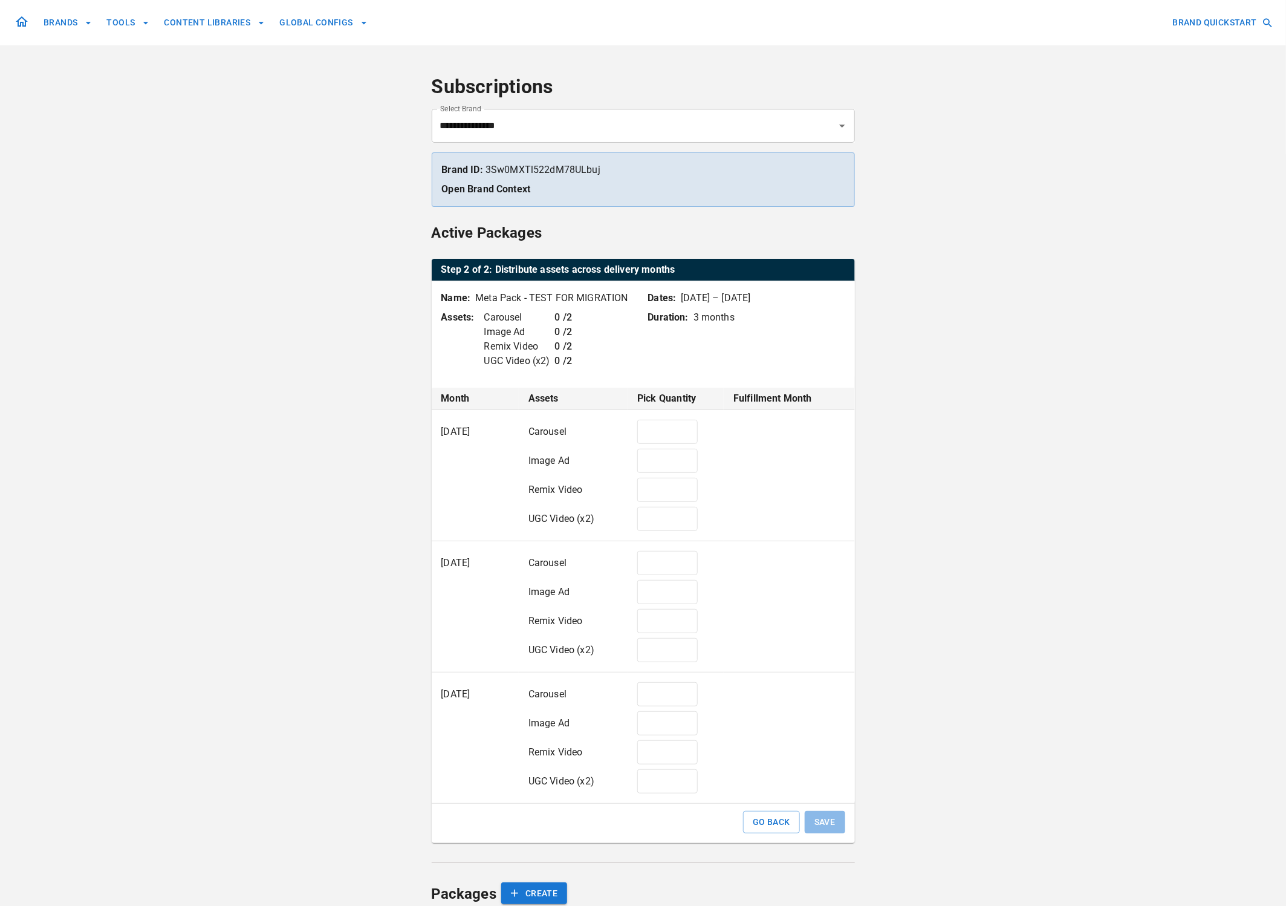
type input "*"
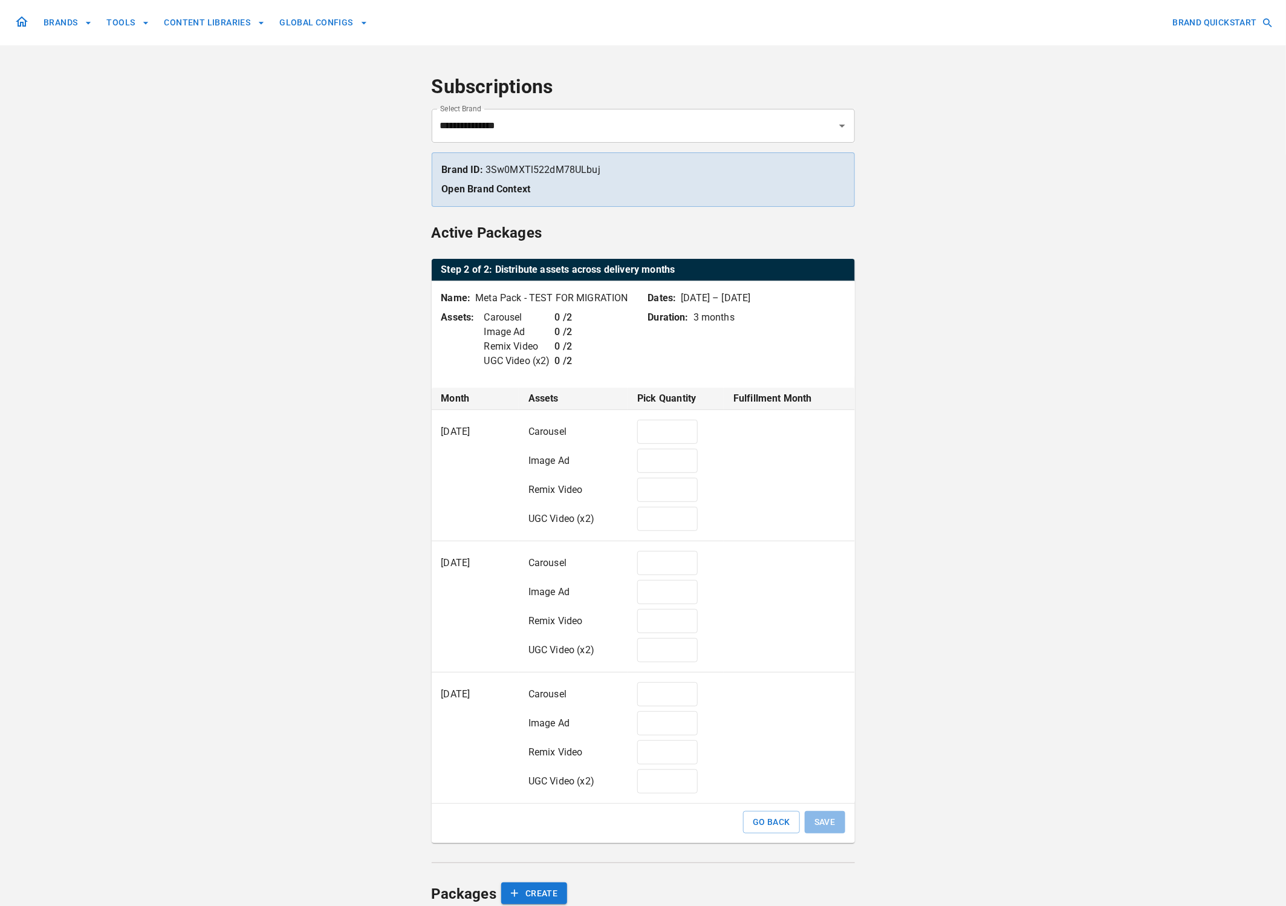
type input "*"
click at [825, 822] on button "SAVE" at bounding box center [825, 822] width 41 height 22
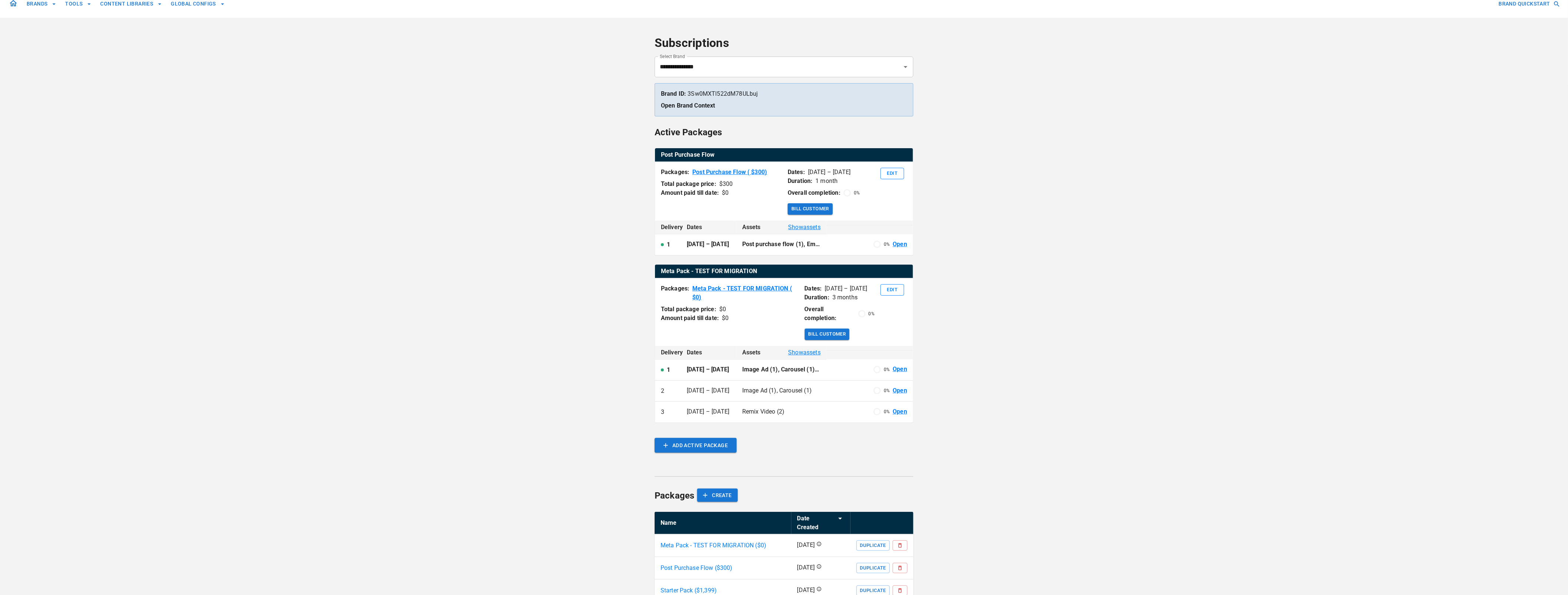
scroll to position [12, 0]
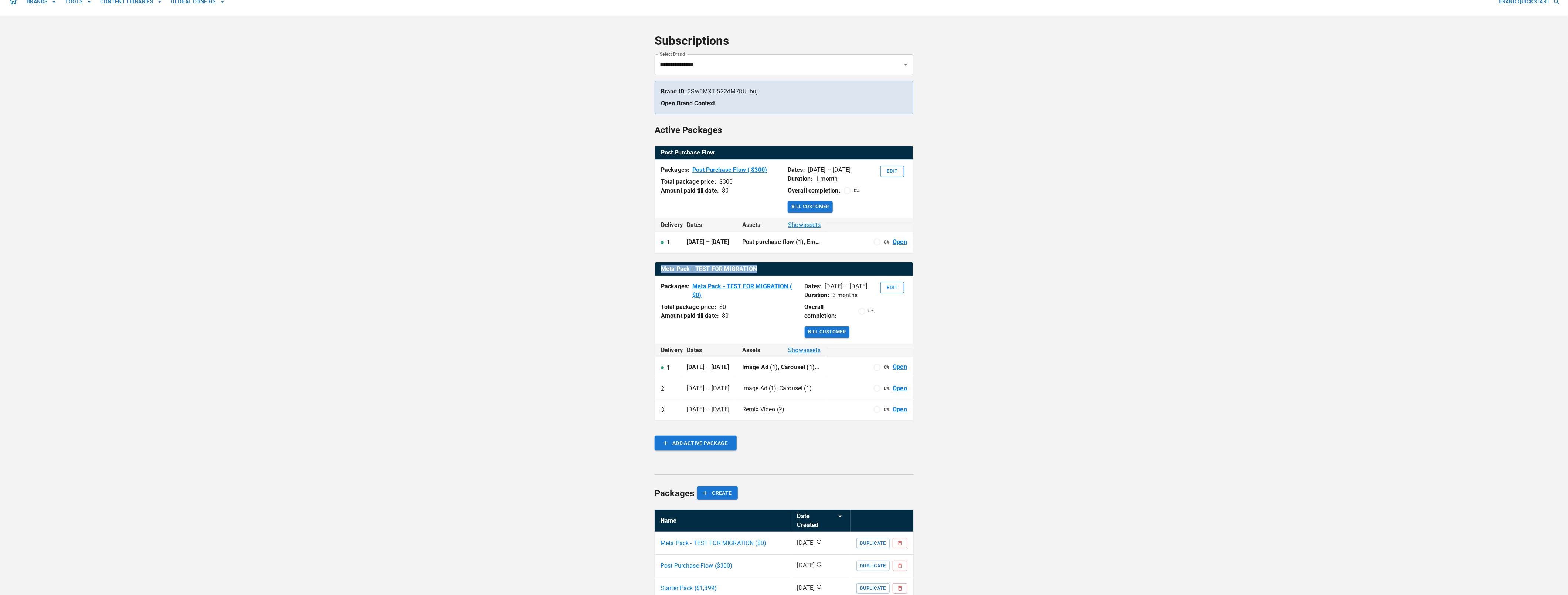
drag, startPoint x: 662, startPoint y: 269, endPoint x: 757, endPoint y: 266, distance: 95.0
click at [757, 266] on th "Meta Pack - TEST FOR MIGRATION" at bounding box center [784, 269] width 258 height 13
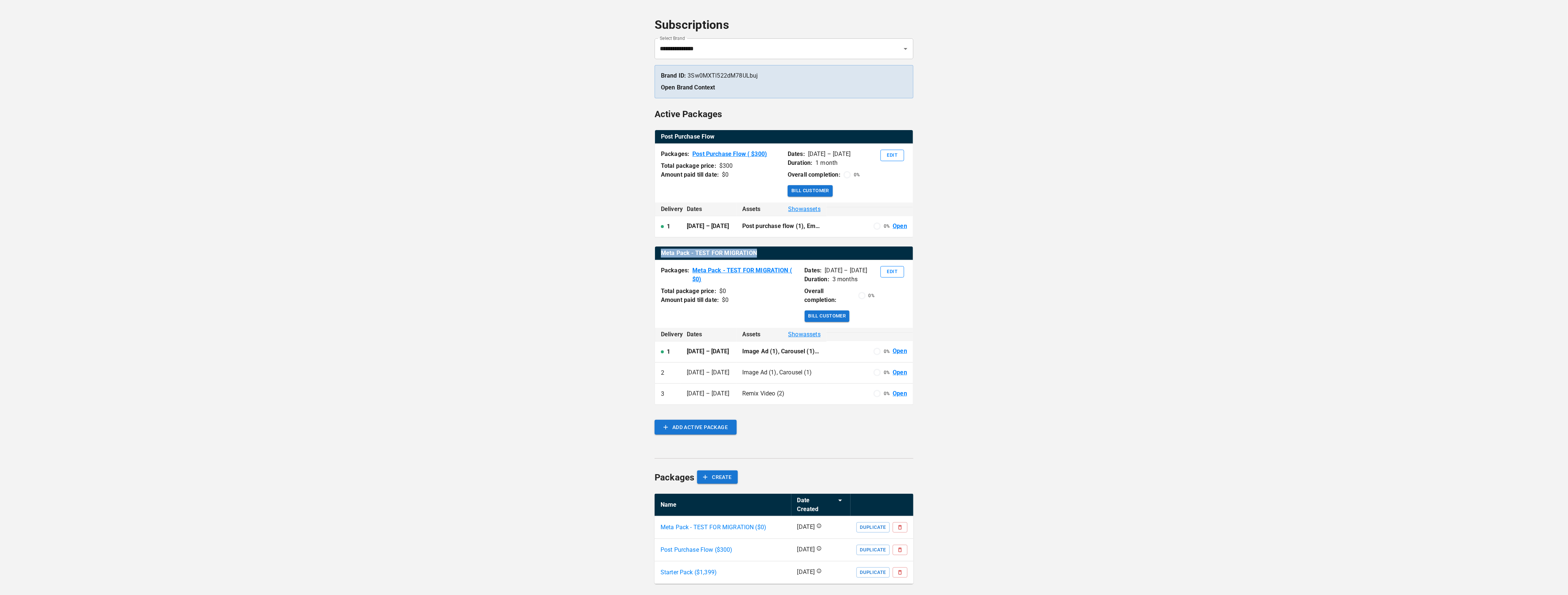
scroll to position [31, 0]
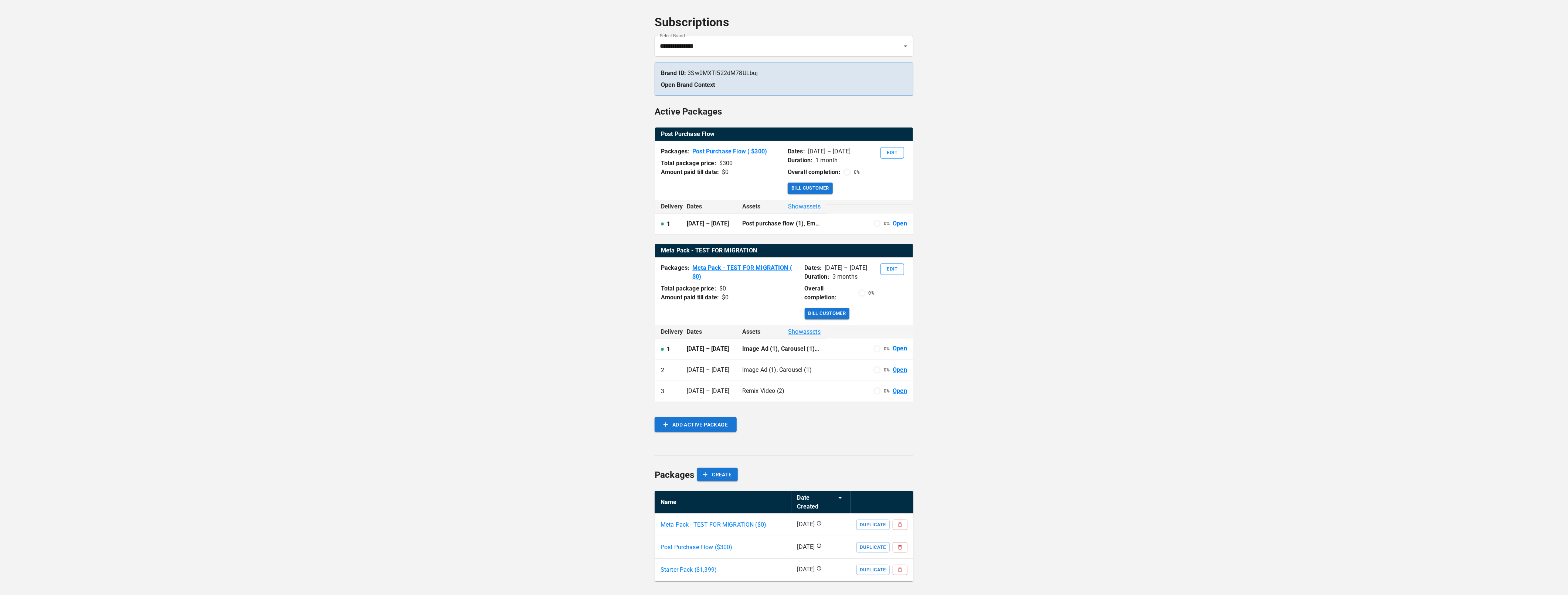
click at [814, 333] on span "Show assets" at bounding box center [804, 332] width 32 height 9
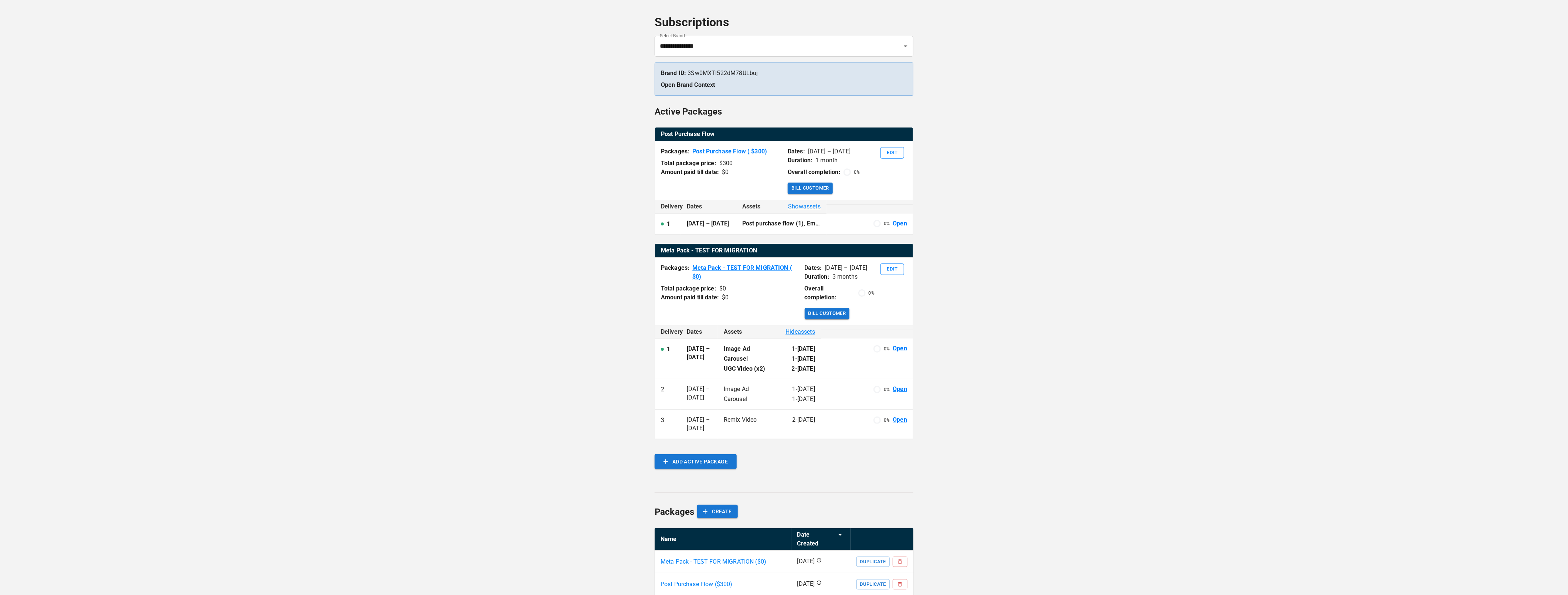
click at [977, 440] on div "**********" at bounding box center [784, 305] width 1568 height 671
click at [319, 372] on div "**********" at bounding box center [784, 305] width 1568 height 671
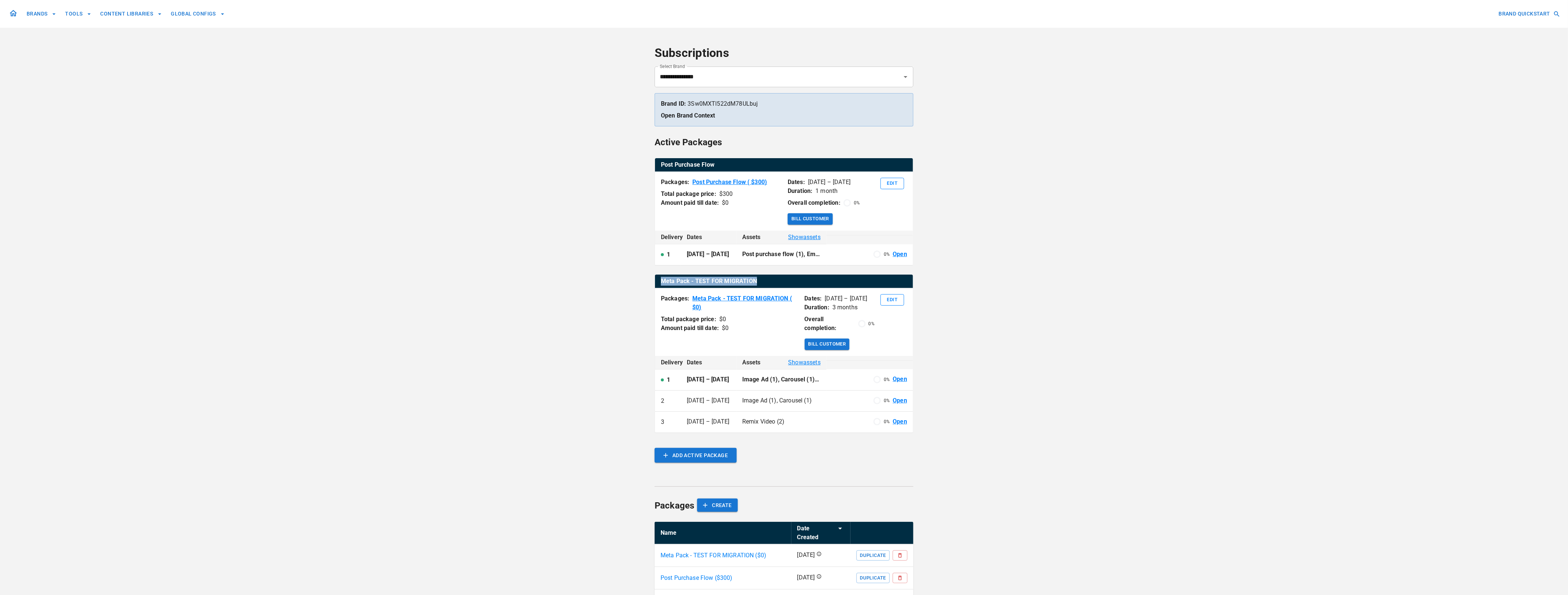
drag, startPoint x: 756, startPoint y: 283, endPoint x: 659, endPoint y: 284, distance: 97.0
click at [659, 284] on th "Meta Pack - TEST FOR MIGRATION" at bounding box center [784, 281] width 258 height 13
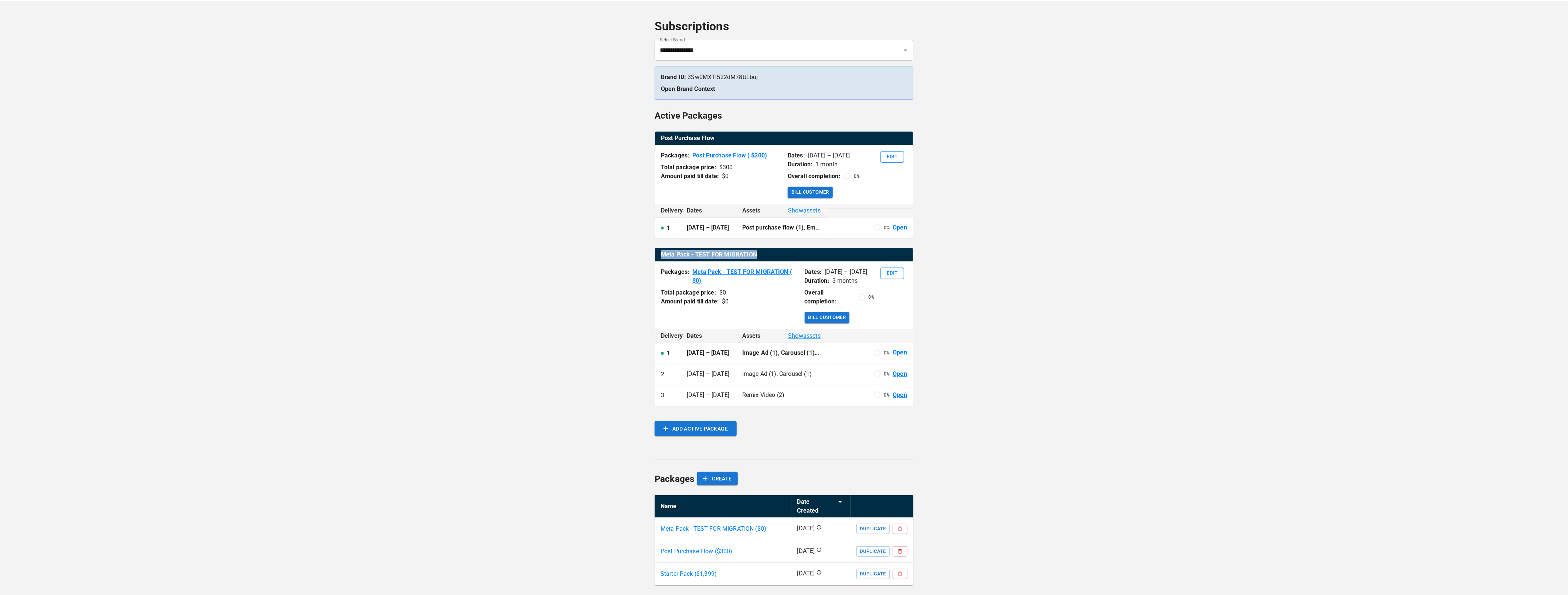
scroll to position [31, 0]
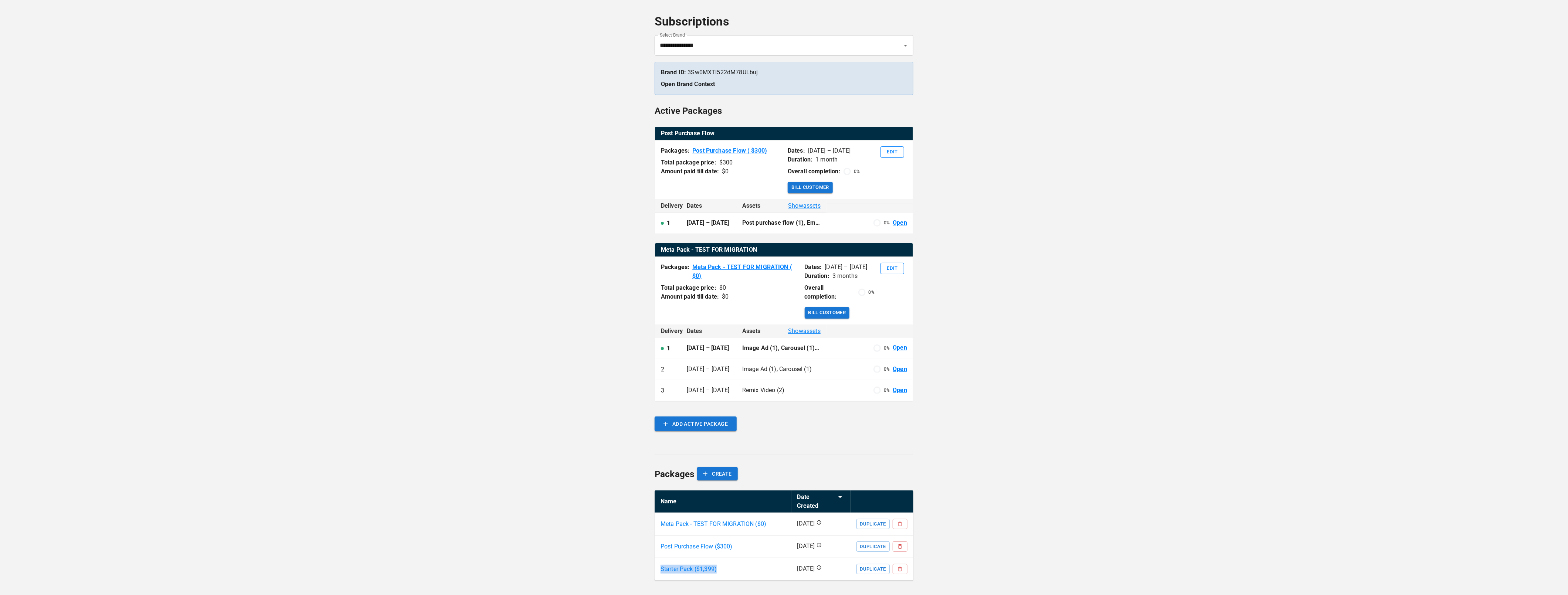
drag, startPoint x: 721, startPoint y: 561, endPoint x: 658, endPoint y: 563, distance: 63.0
click at [658, 553] on td "Starter Pack ($ 1,399 )" at bounding box center [723, 569] width 137 height 23
click at [734, 268] on link "Meta Pack - TEST FOR MIGRATION ( $ 0 )" at bounding box center [745, 272] width 106 height 18
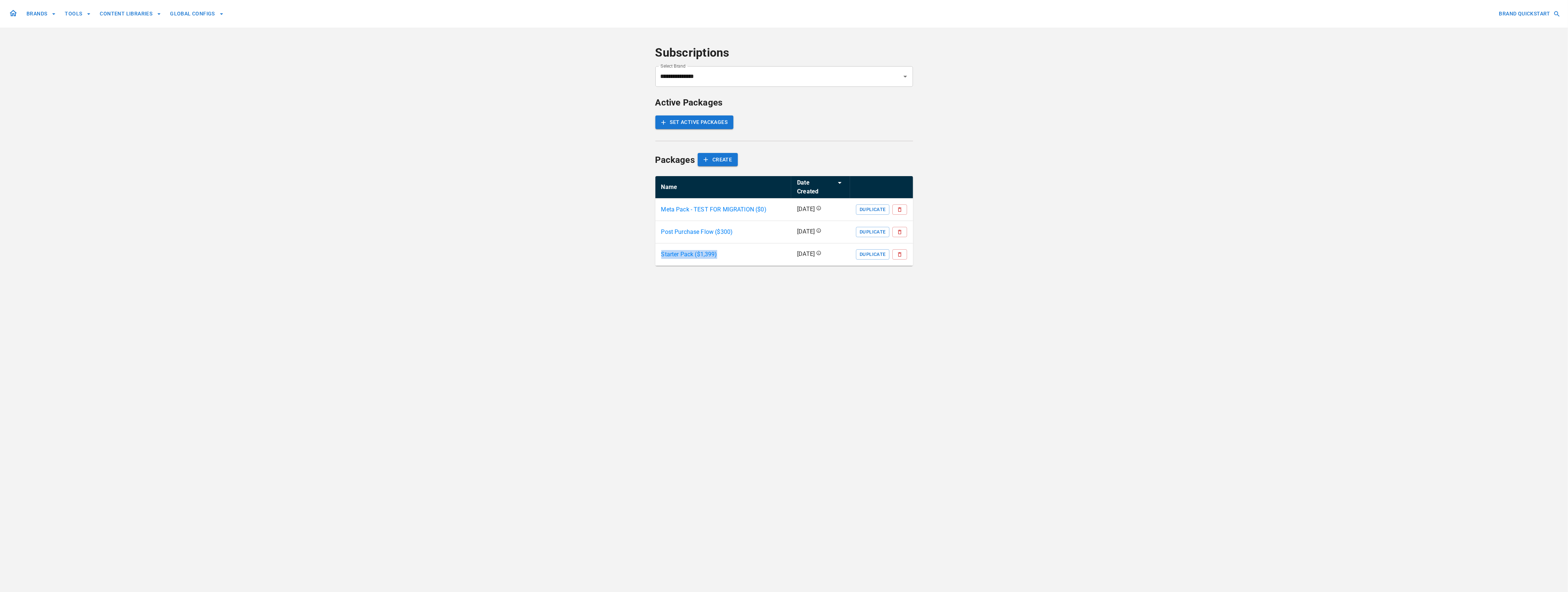
click at [712, 205] on p "Meta Pack - TEST FOR MIGRATION ($ 0 )" at bounding box center [713, 209] width 105 height 9
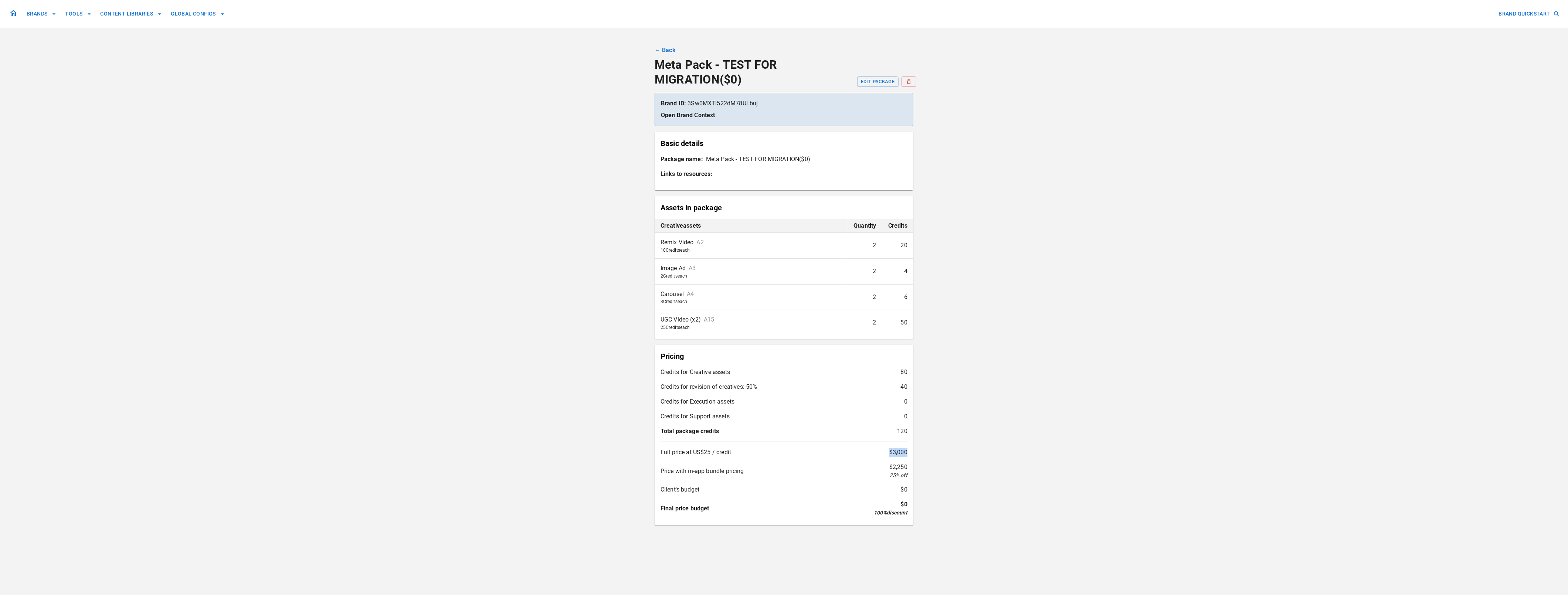
drag, startPoint x: 890, startPoint y: 454, endPoint x: 908, endPoint y: 449, distance: 18.7
click at [786, 449] on div "Pricing Credits for Creative assets 80 Credits for revision of creatives: 50% 4…" at bounding box center [784, 435] width 259 height 181
drag, startPoint x: 874, startPoint y: 513, endPoint x: 915, endPoint y: 511, distance: 41.0
click at [786, 511] on div "**********" at bounding box center [784, 339] width 1568 height 678
click at [786, 467] on div "**********" at bounding box center [784, 339] width 1568 height 678
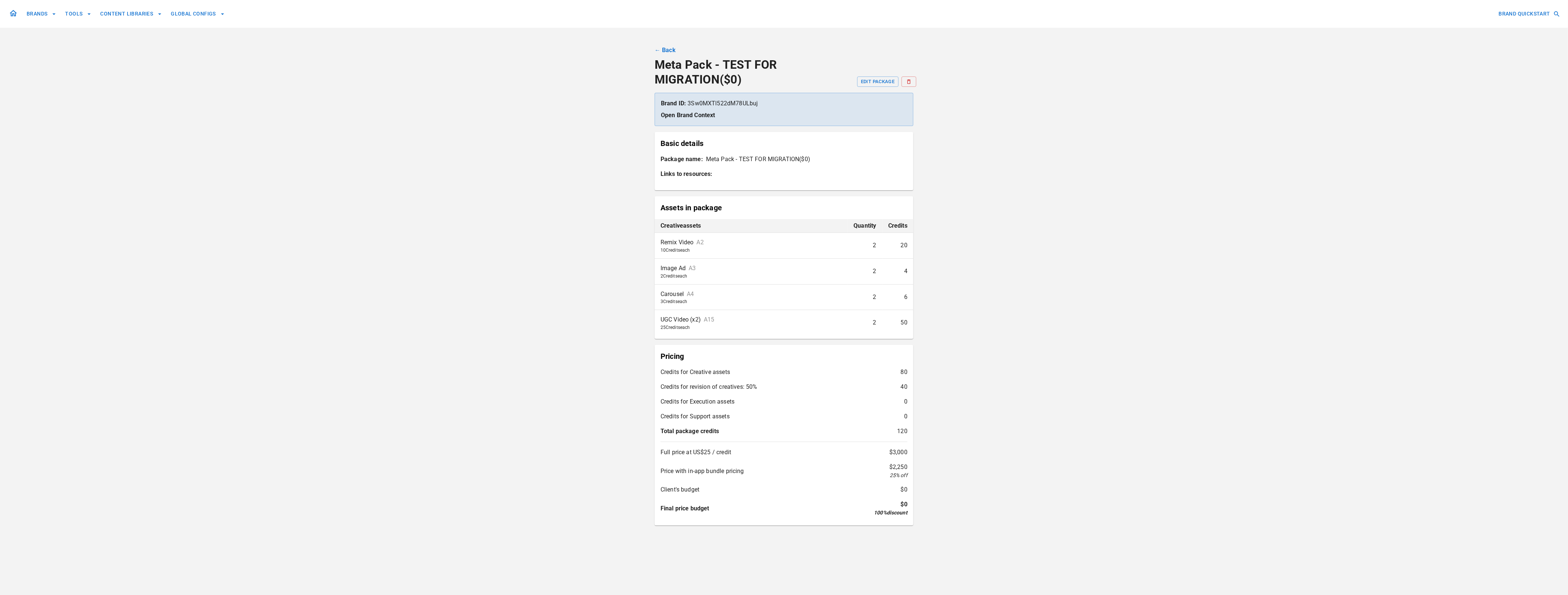
click at [506, 360] on div "**********" at bounding box center [784, 339] width 1568 height 678
